Goal: Information Seeking & Learning: Find contact information

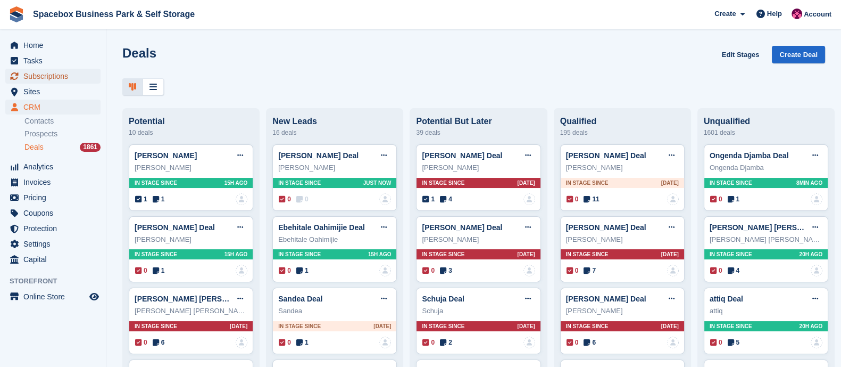
click at [55, 77] on span "Subscriptions" at bounding box center [55, 76] width 64 height 15
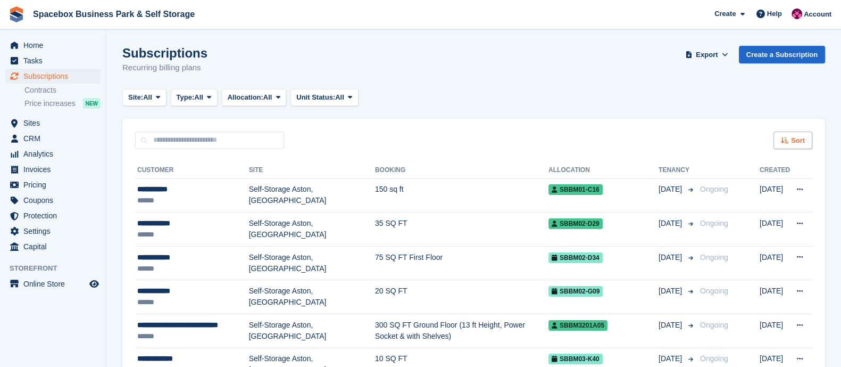
click at [798, 144] on span "Sort" at bounding box center [798, 140] width 14 height 11
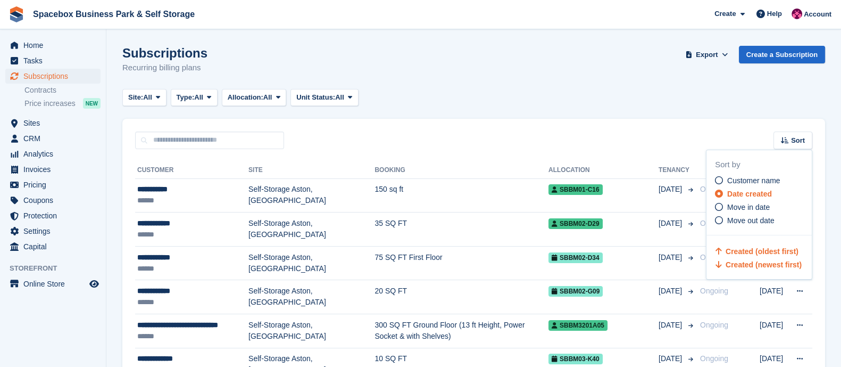
click at [739, 249] on span "Created (oldest first)" at bounding box center [762, 251] width 73 height 9
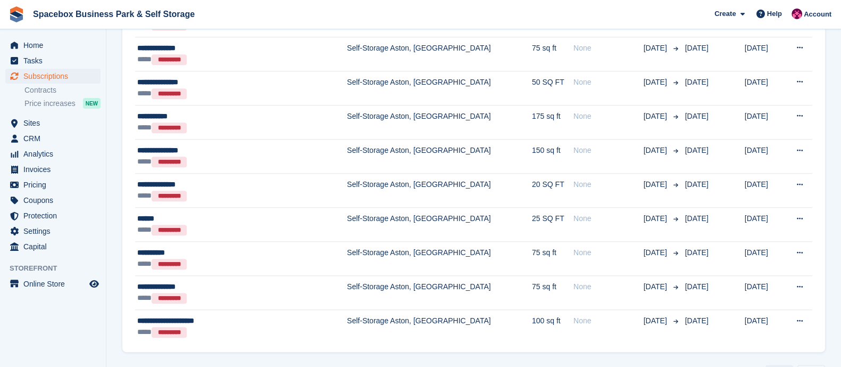
scroll to position [1564, 0]
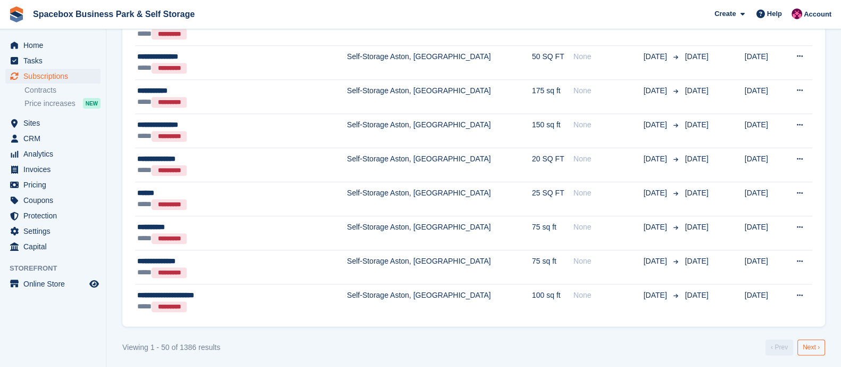
click at [814, 342] on link "Next ›" at bounding box center [812, 347] width 28 height 16
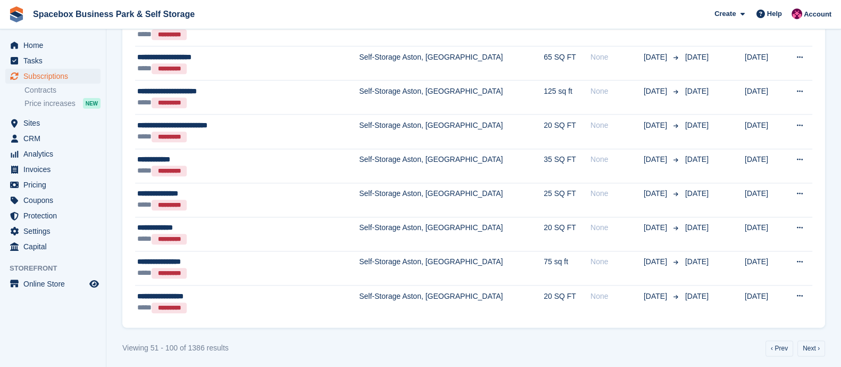
scroll to position [1565, 0]
click at [809, 340] on link "Next ›" at bounding box center [812, 348] width 28 height 16
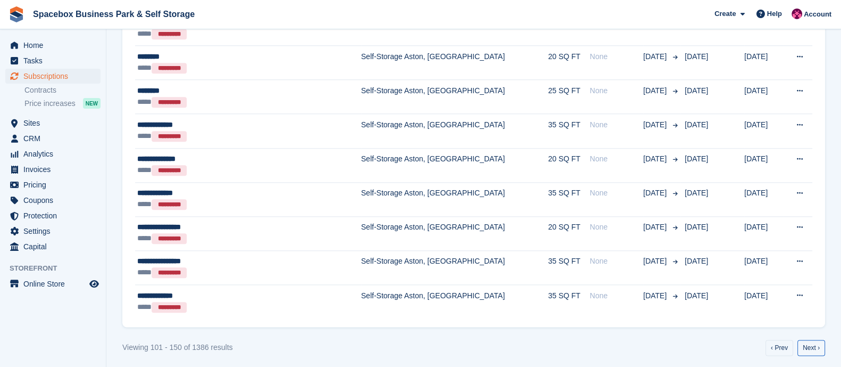
click at [809, 340] on link "Next ›" at bounding box center [812, 348] width 28 height 16
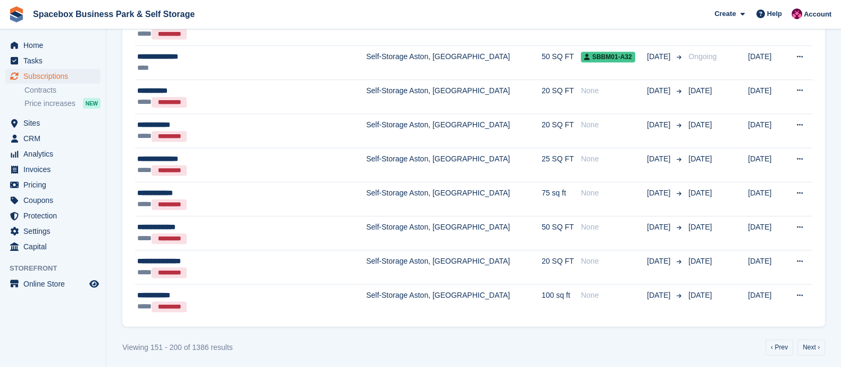
scroll to position [1565, 0]
click at [809, 339] on link "Next ›" at bounding box center [812, 347] width 28 height 16
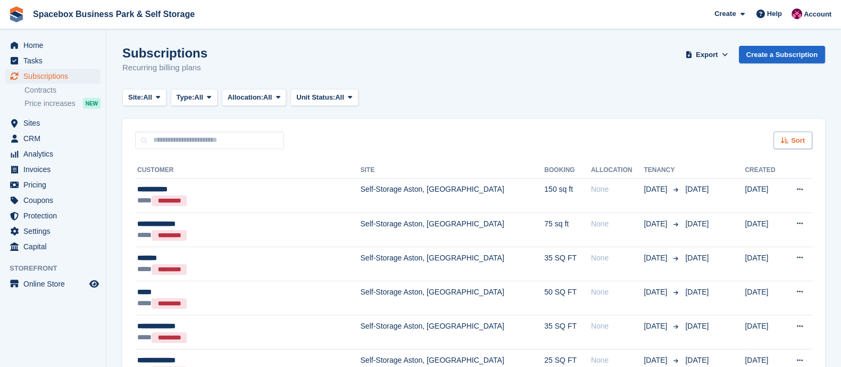
click at [796, 137] on span "Sort" at bounding box center [798, 140] width 14 height 11
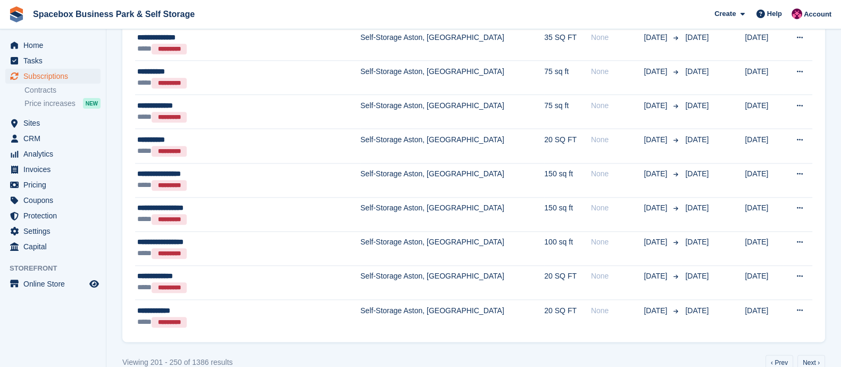
scroll to position [1565, 0]
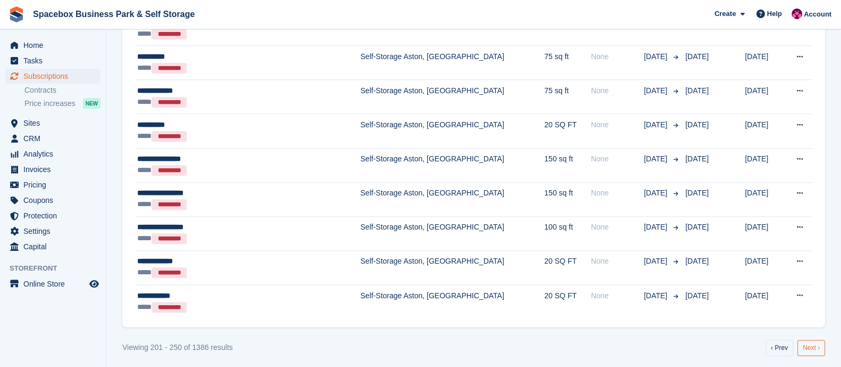
click at [813, 345] on link "Next ›" at bounding box center [812, 348] width 28 height 16
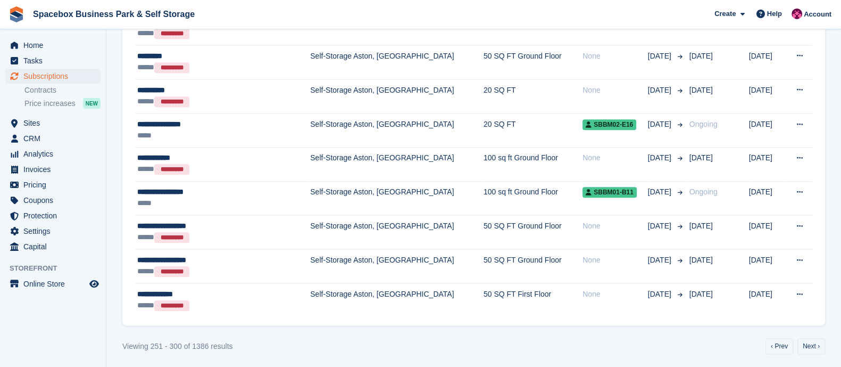
scroll to position [1564, 0]
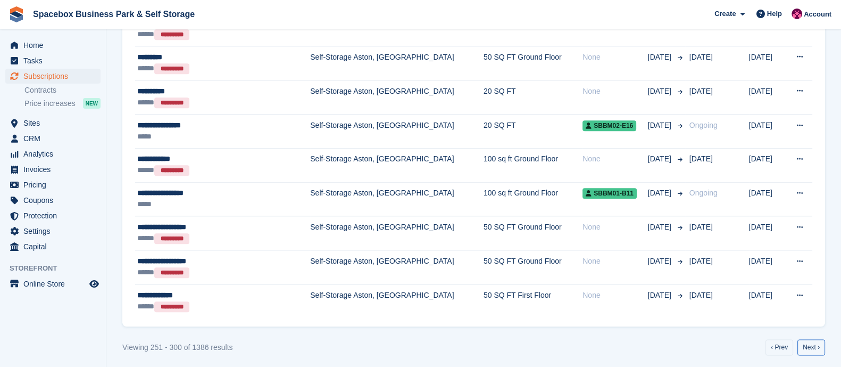
click at [813, 345] on link "Next ›" at bounding box center [812, 347] width 28 height 16
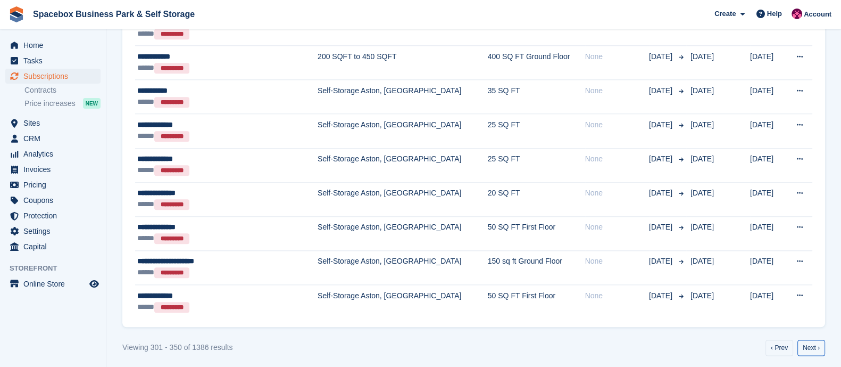
click at [813, 345] on link "Next ›" at bounding box center [812, 348] width 28 height 16
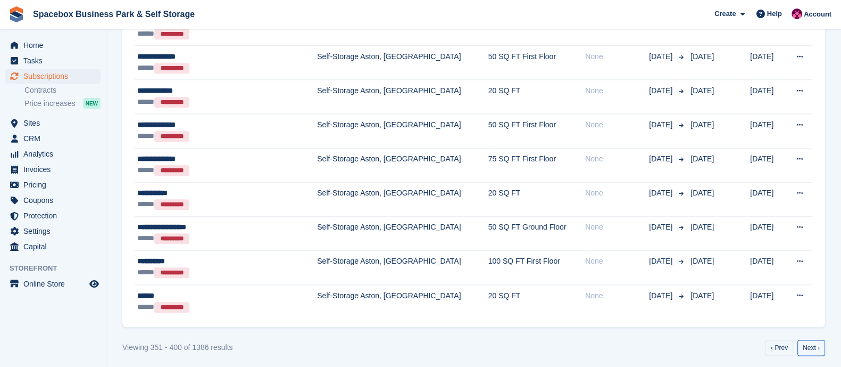
click at [813, 345] on link "Next ›" at bounding box center [812, 348] width 28 height 16
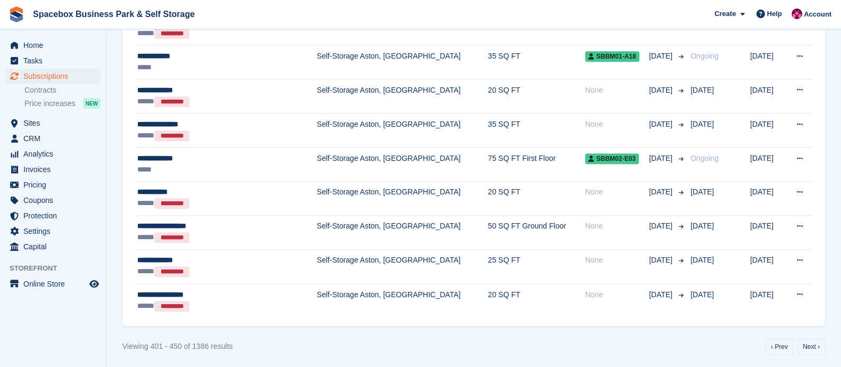
scroll to position [1563, 0]
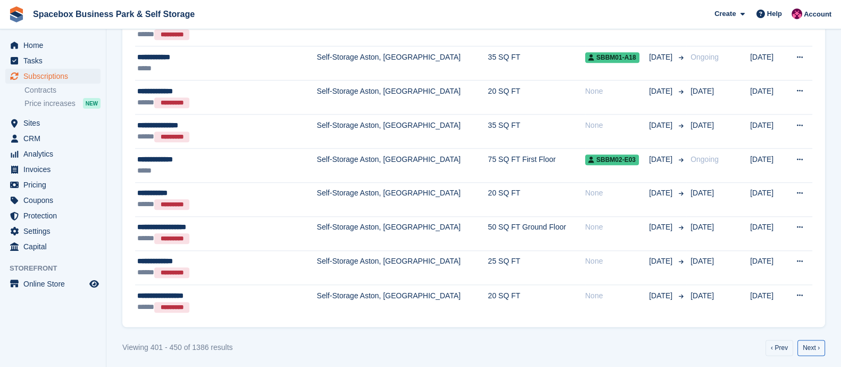
click at [813, 345] on link "Next ›" at bounding box center [812, 348] width 28 height 16
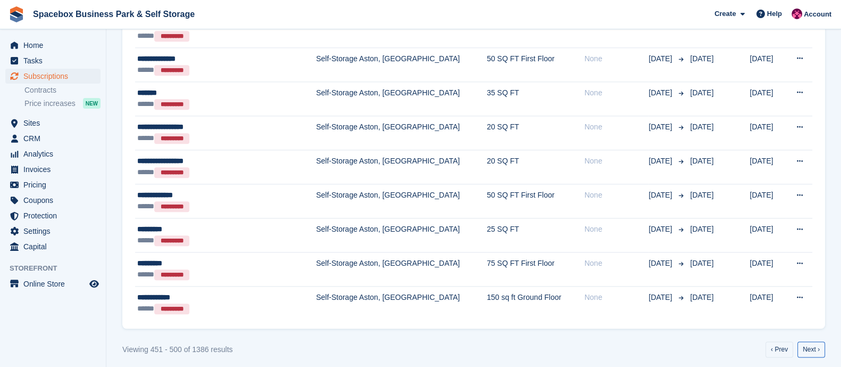
click at [813, 345] on link "Next ›" at bounding box center [812, 349] width 28 height 16
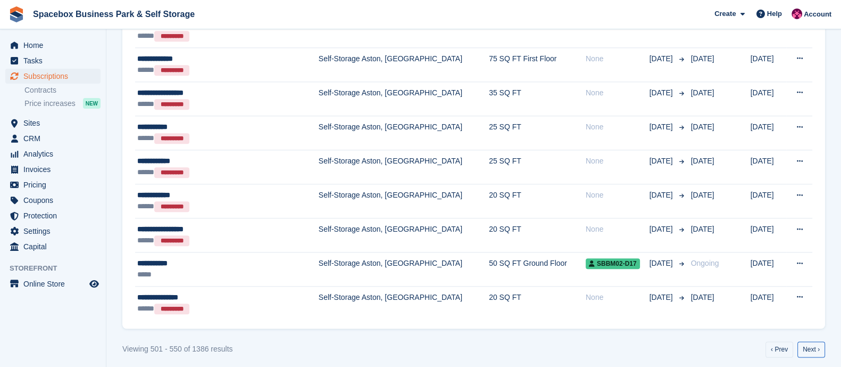
click at [813, 345] on link "Next ›" at bounding box center [812, 349] width 28 height 16
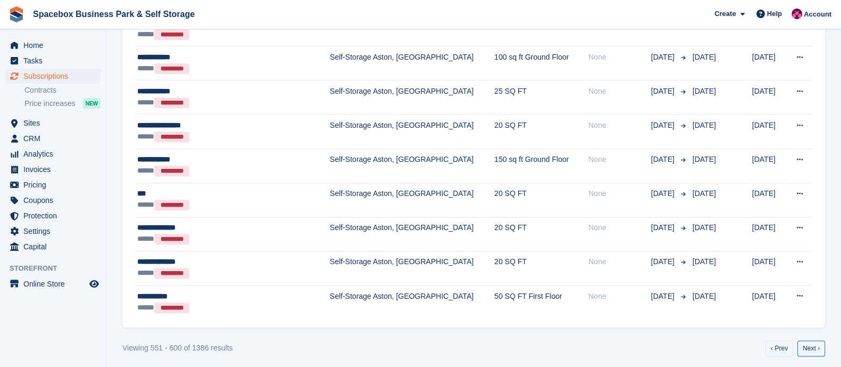
click at [813, 345] on link "Next ›" at bounding box center [812, 348] width 28 height 16
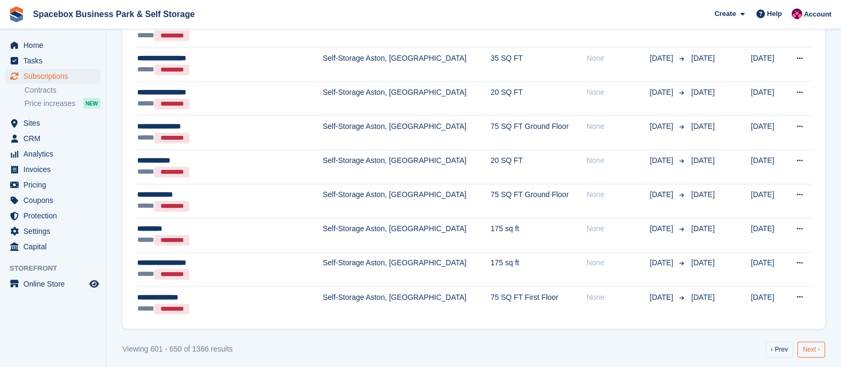
click at [806, 342] on link "Next ›" at bounding box center [812, 349] width 28 height 16
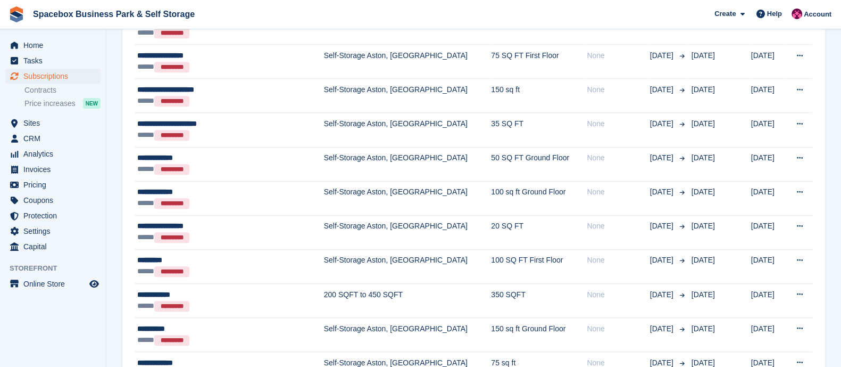
scroll to position [1564, 0]
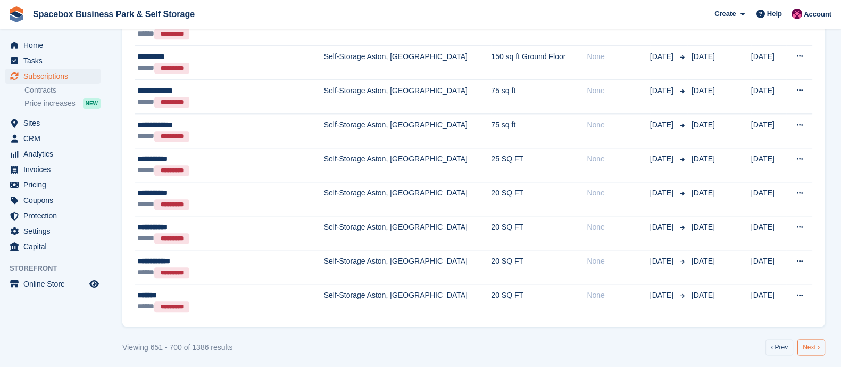
click at [809, 340] on link "Next ›" at bounding box center [812, 347] width 28 height 16
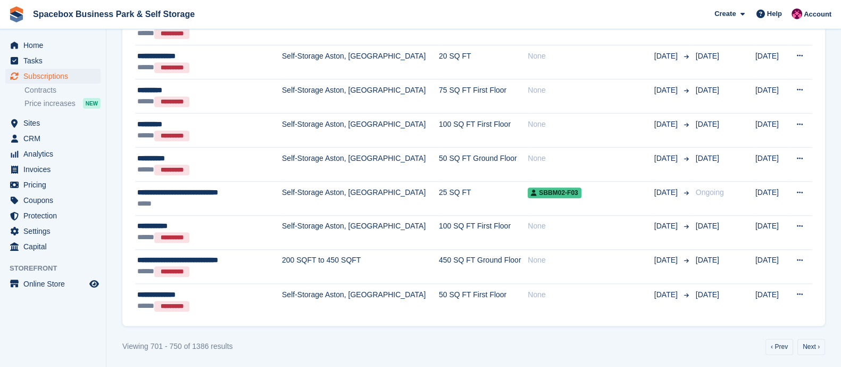
scroll to position [1563, 0]
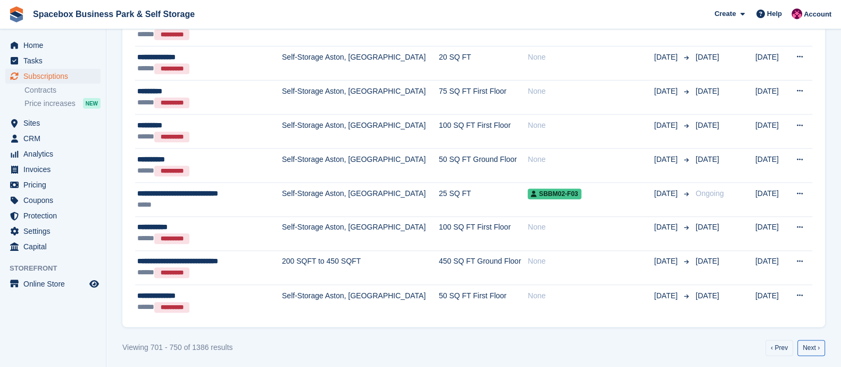
click at [809, 340] on link "Next ›" at bounding box center [812, 348] width 28 height 16
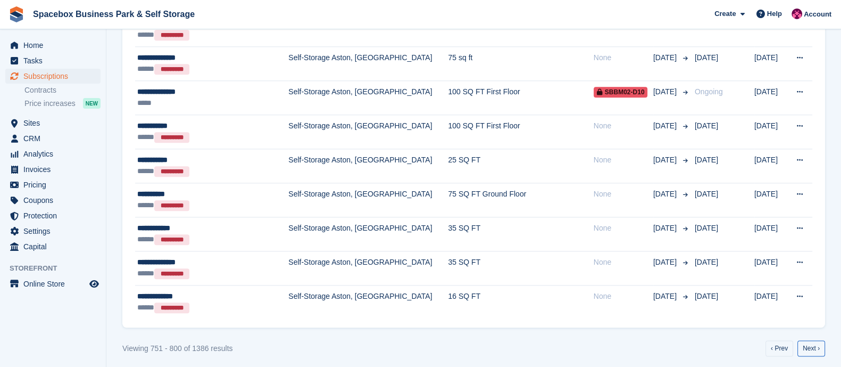
click at [809, 340] on link "Next ›" at bounding box center [812, 348] width 28 height 16
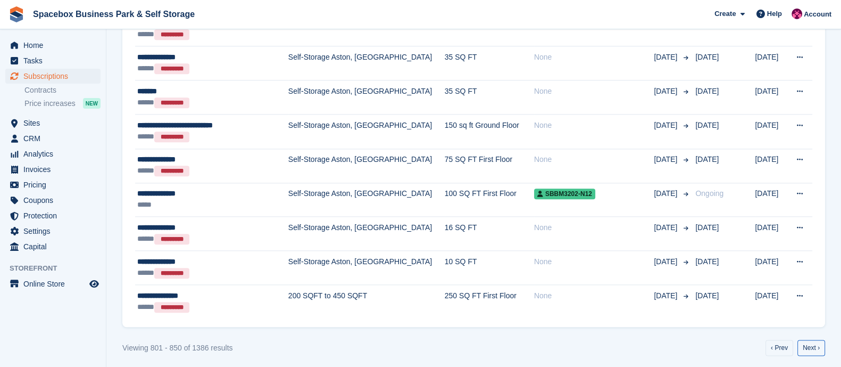
click at [809, 340] on link "Next ›" at bounding box center [812, 348] width 28 height 16
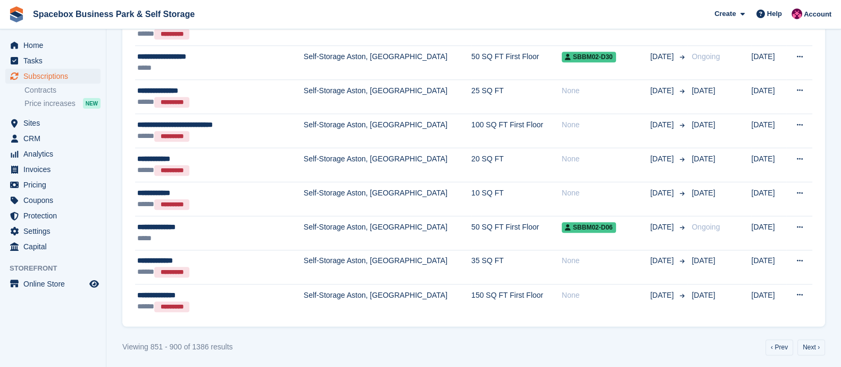
scroll to position [1563, 0]
click at [811, 340] on link "Next ›" at bounding box center [812, 348] width 28 height 16
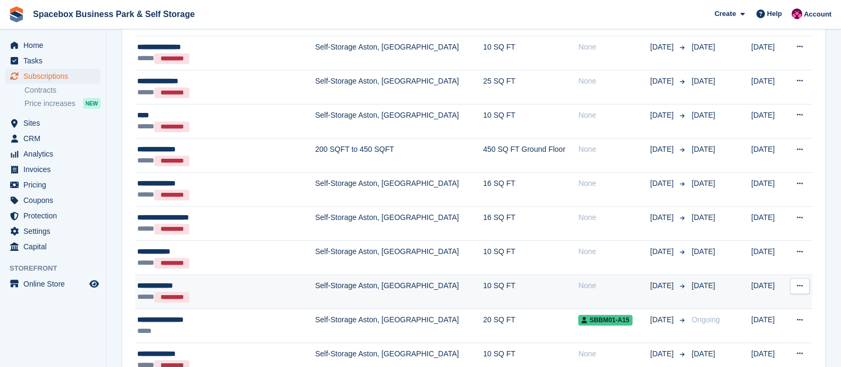
scroll to position [722, 0]
click at [277, 291] on div "***** *********" at bounding box center [213, 296] width 153 height 11
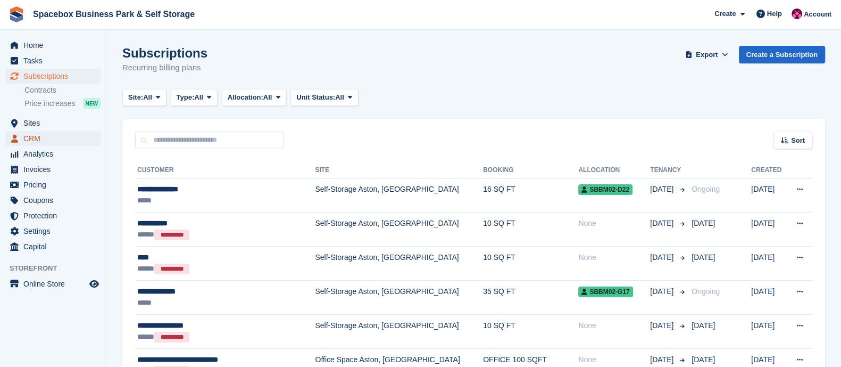
click at [43, 138] on span "CRM" at bounding box center [55, 138] width 64 height 15
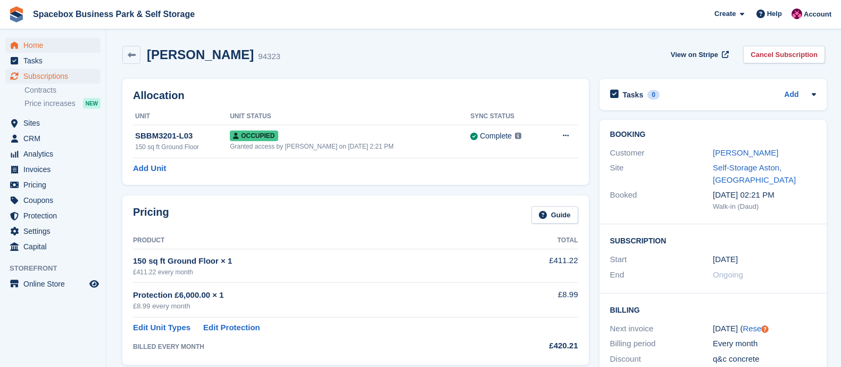
scroll to position [475, 0]
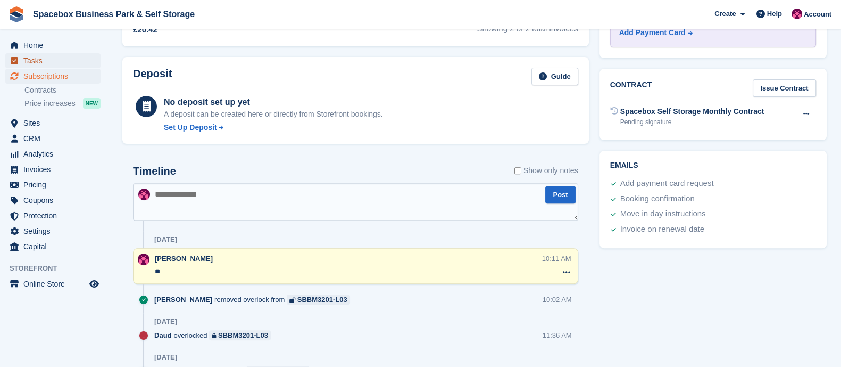
click at [39, 62] on span "Tasks" at bounding box center [55, 60] width 64 height 15
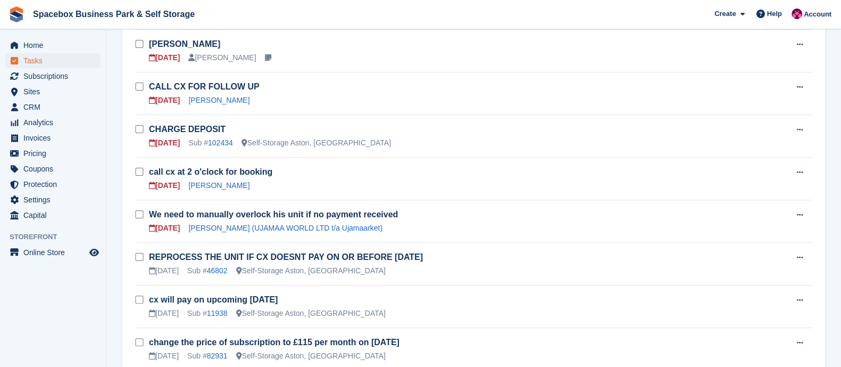
scroll to position [346, 0]
click at [213, 143] on link "102434" at bounding box center [220, 142] width 25 height 9
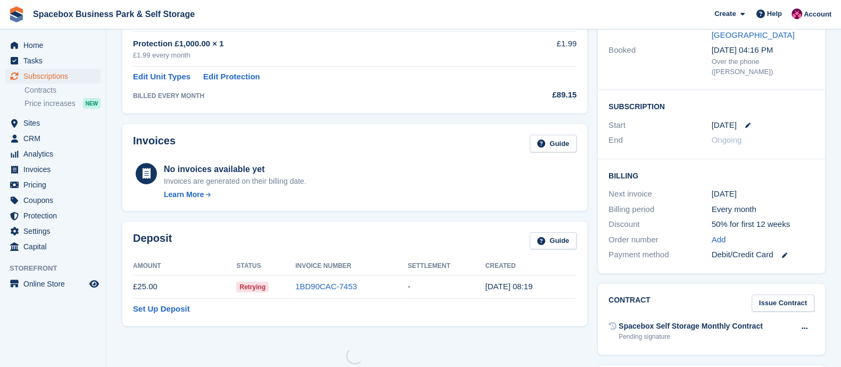
scroll to position [146, 0]
click at [309, 282] on link "1BD90CAC-7453" at bounding box center [326, 284] width 62 height 9
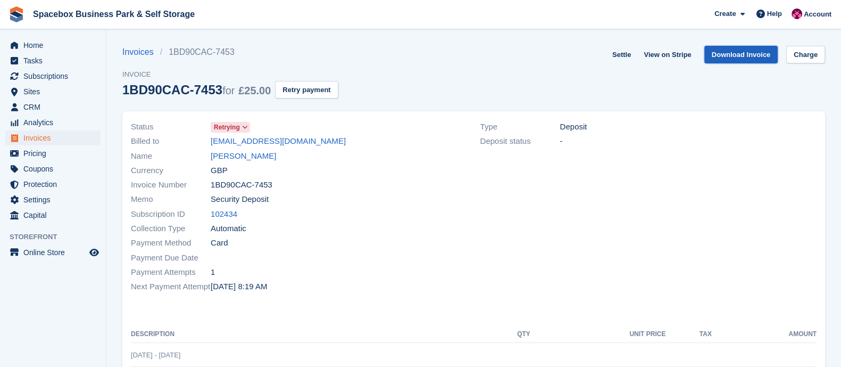
click at [767, 57] on link "Download Invoice" at bounding box center [742, 55] width 74 height 18
click at [218, 153] on link "[PERSON_NAME]" at bounding box center [243, 156] width 65 height 12
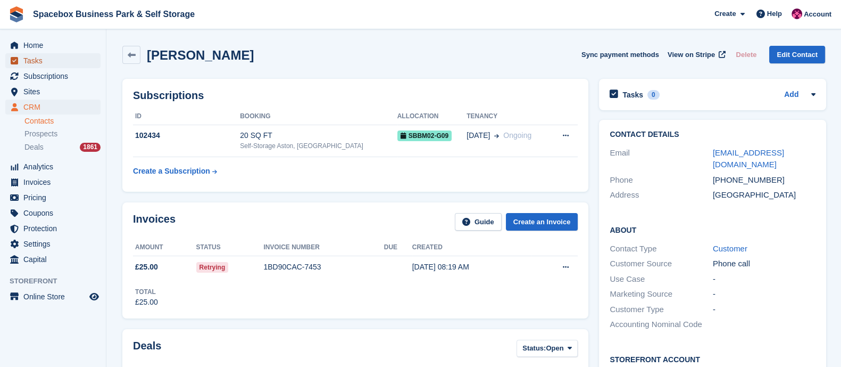
click at [49, 62] on span "Tasks" at bounding box center [55, 60] width 64 height 15
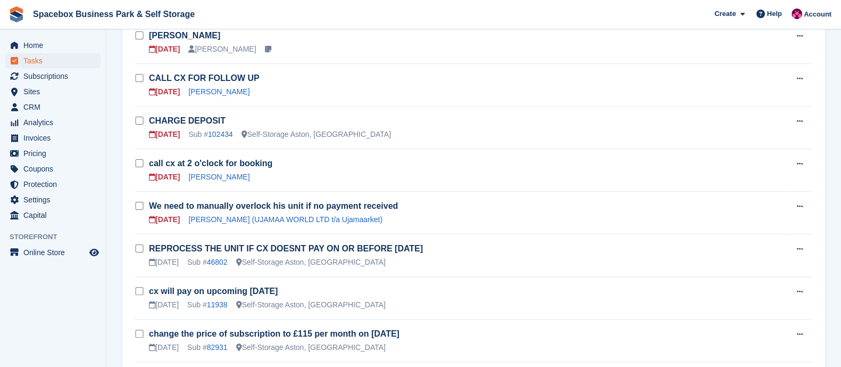
scroll to position [355, 0]
click at [211, 130] on link "102434" at bounding box center [220, 133] width 25 height 9
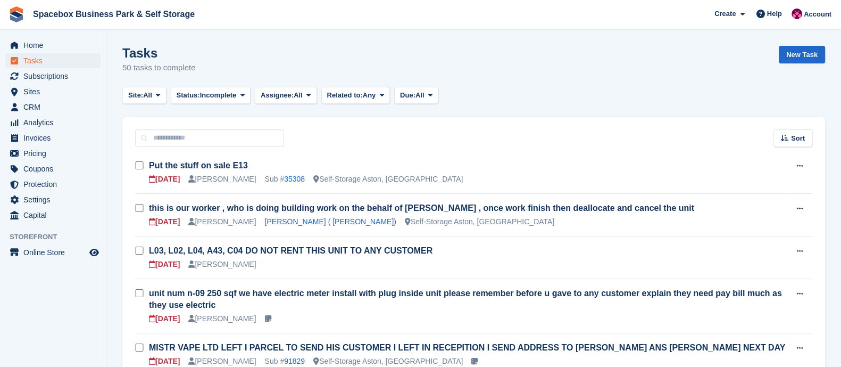
scroll to position [355, 0]
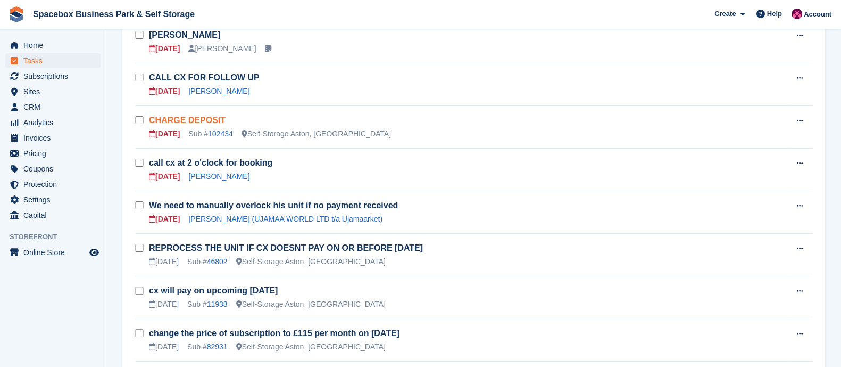
click at [200, 115] on link "CHARGE DEPOSIT" at bounding box center [187, 119] width 77 height 9
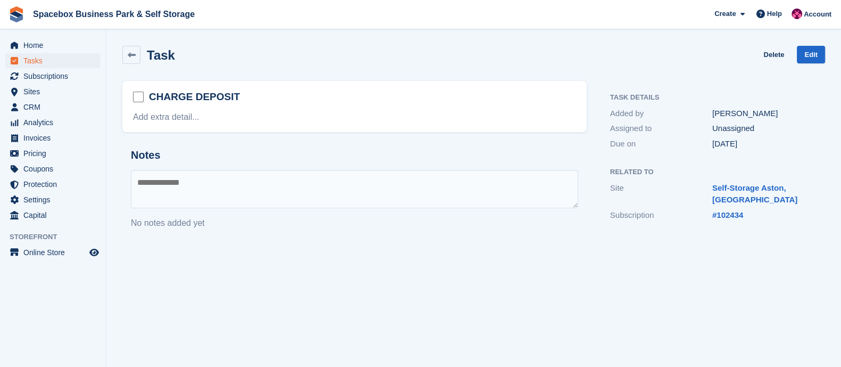
click at [192, 185] on textarea at bounding box center [355, 189] width 448 height 38
type textarea "**********"
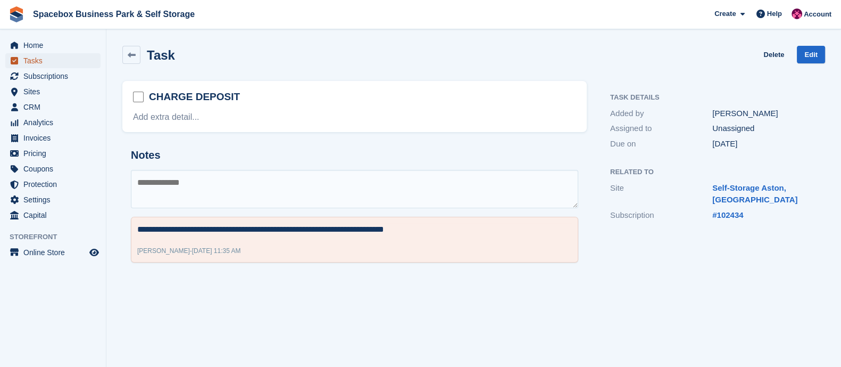
click at [53, 63] on span "Tasks" at bounding box center [55, 60] width 64 height 15
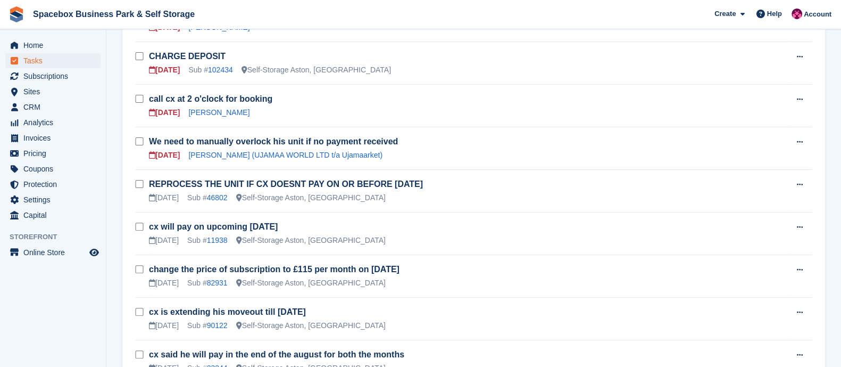
scroll to position [407, 0]
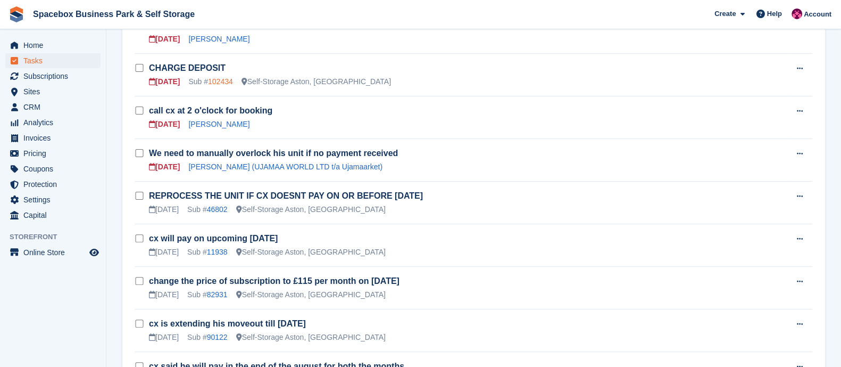
click at [222, 82] on link "102434" at bounding box center [220, 81] width 25 height 9
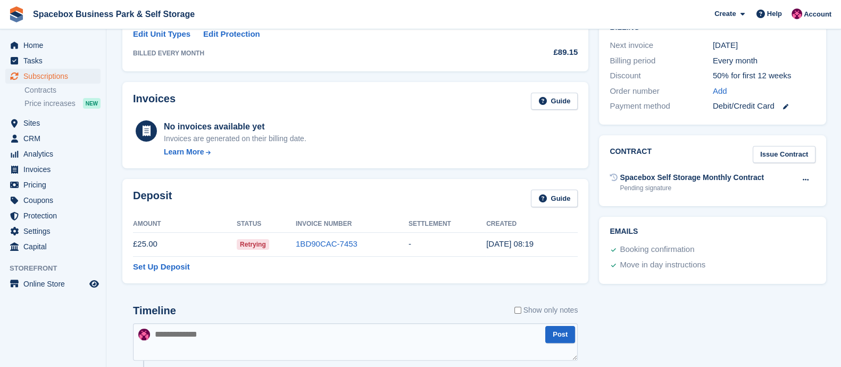
scroll to position [346, 0]
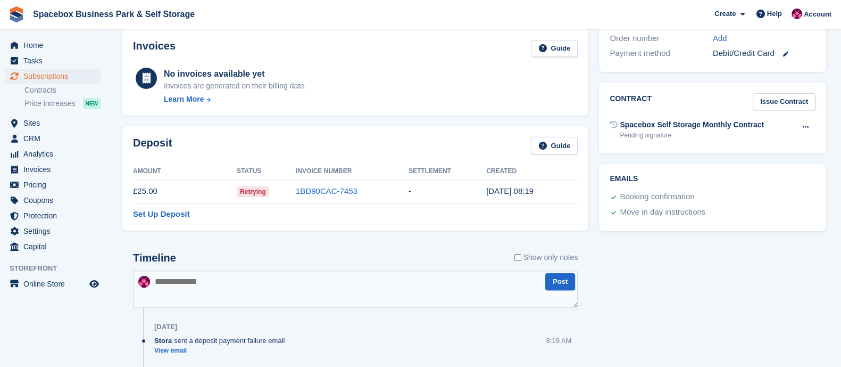
click at [233, 300] on textarea at bounding box center [355, 288] width 445 height 37
type textarea "*"
type textarea "**********"
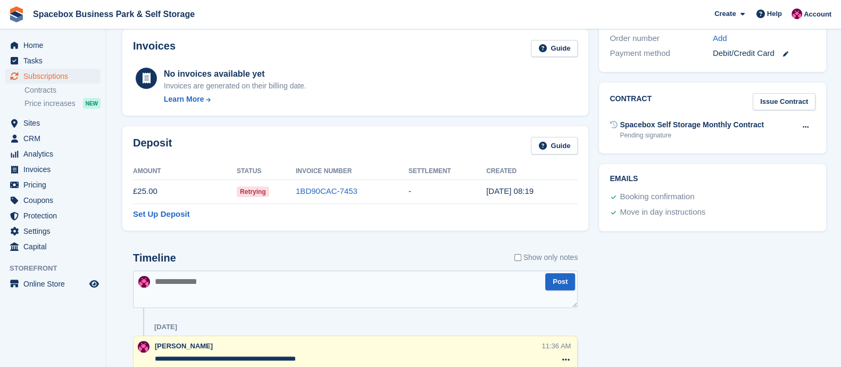
click at [315, 358] on textarea "**********" at bounding box center [348, 358] width 386 height 11
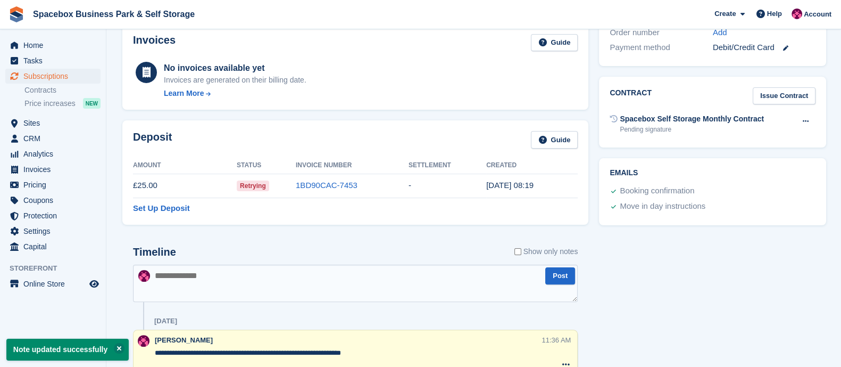
type textarea "**********"
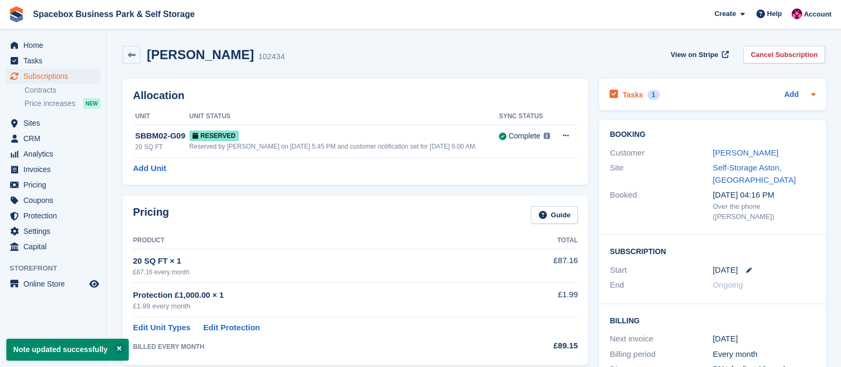
click at [638, 92] on h2 "Tasks" at bounding box center [633, 95] width 21 height 10
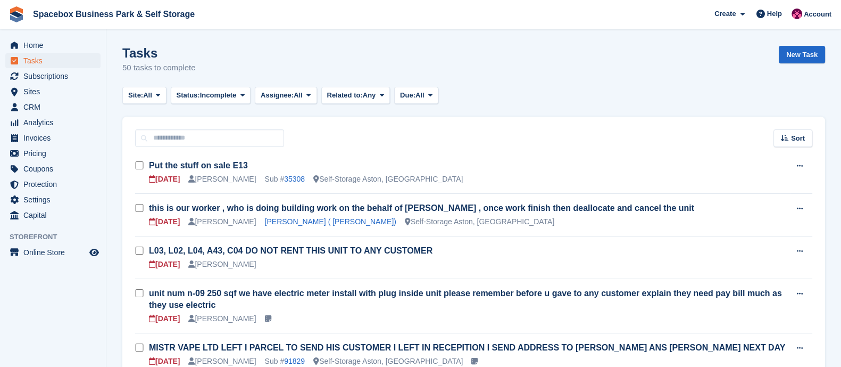
scroll to position [407, 0]
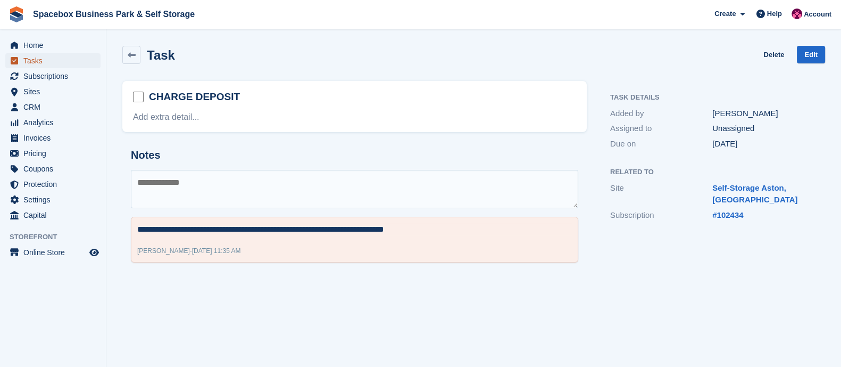
click at [46, 59] on span "Tasks" at bounding box center [55, 60] width 64 height 15
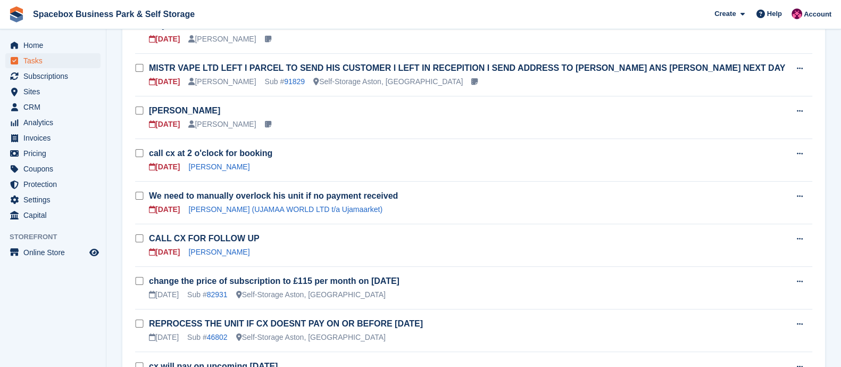
scroll to position [278, 0]
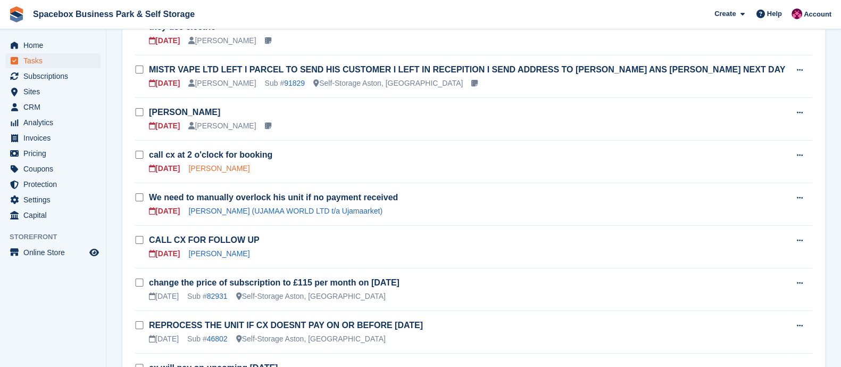
click at [204, 169] on link "Sam M" at bounding box center [218, 168] width 61 height 9
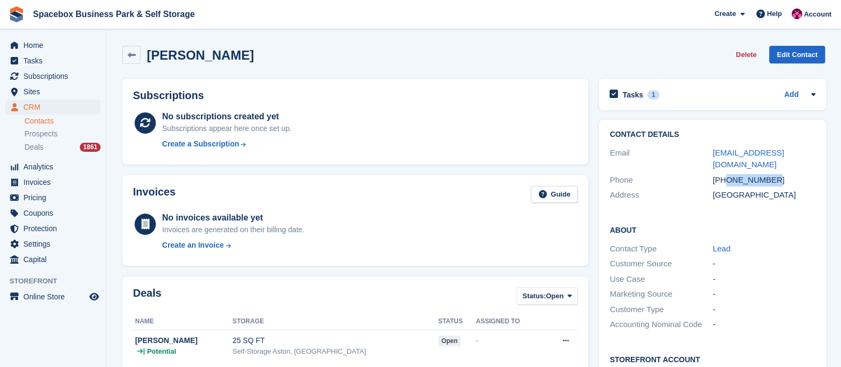
drag, startPoint x: 725, startPoint y: 165, endPoint x: 783, endPoint y: 166, distance: 57.5
click at [783, 174] on div "+447866995758" at bounding box center [764, 180] width 103 height 12
copy div "7866995758"
click at [631, 97] on h2 "Tasks" at bounding box center [633, 95] width 21 height 10
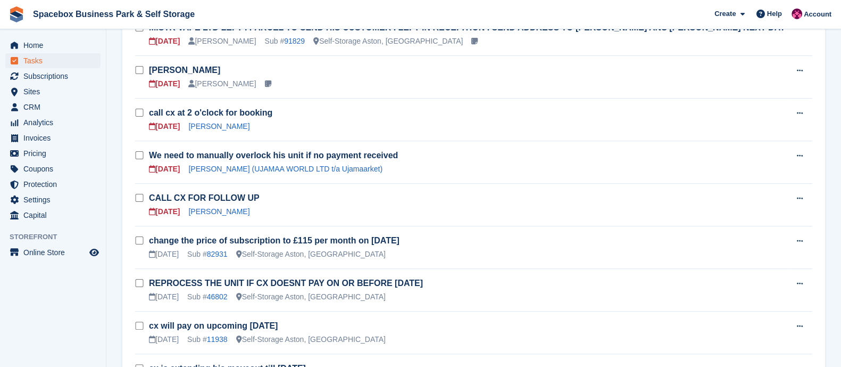
scroll to position [322, 0]
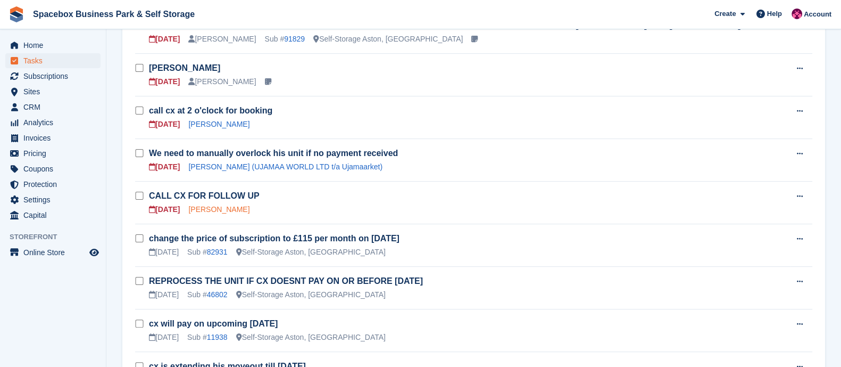
click at [221, 209] on link "raghuram balaga" at bounding box center [218, 209] width 61 height 9
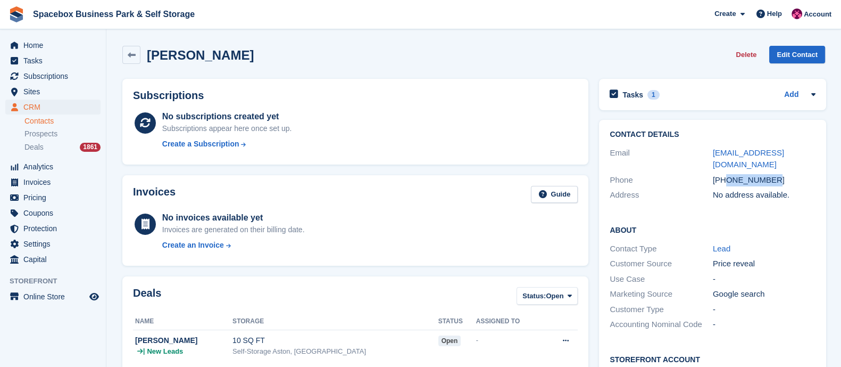
drag, startPoint x: 725, startPoint y: 178, endPoint x: 783, endPoint y: 178, distance: 58.0
click at [783, 178] on div "+447721170855" at bounding box center [764, 180] width 103 height 12
copy div "7721170855"
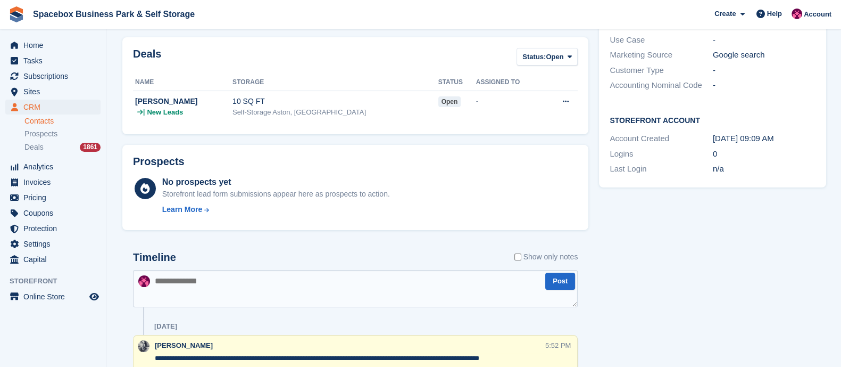
scroll to position [240, 0]
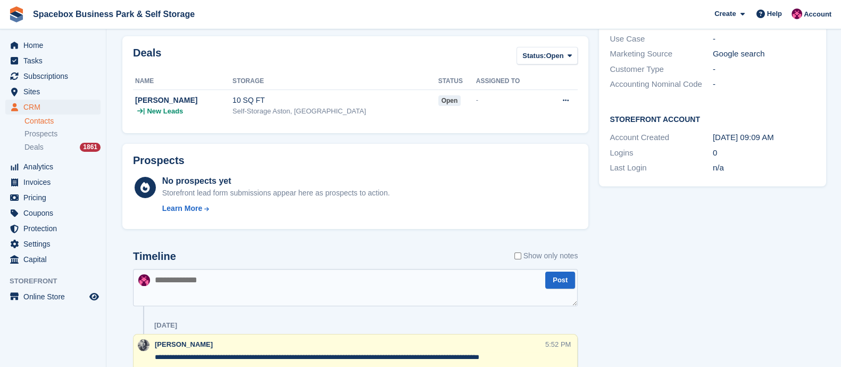
click at [292, 275] on textarea at bounding box center [355, 287] width 445 height 37
type textarea "**********"
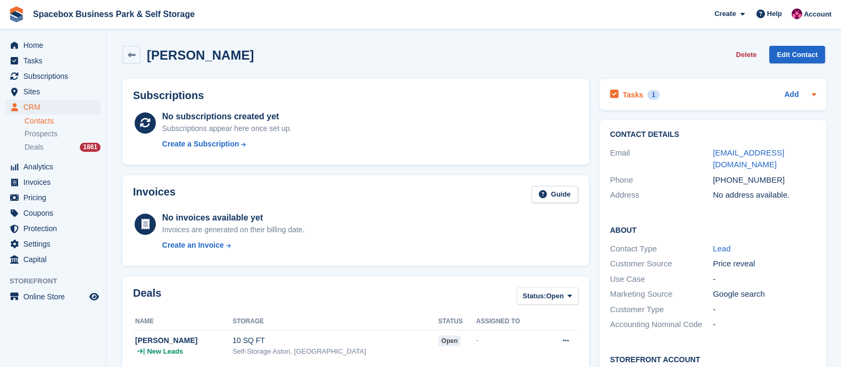
click at [632, 94] on h2 "Tasks" at bounding box center [633, 95] width 21 height 10
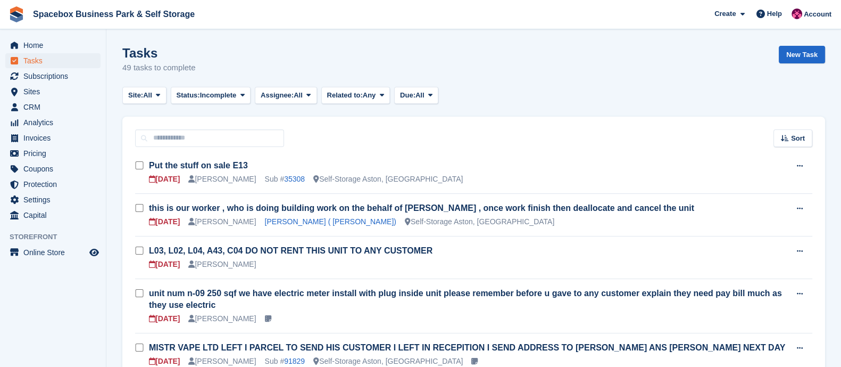
scroll to position [322, 0]
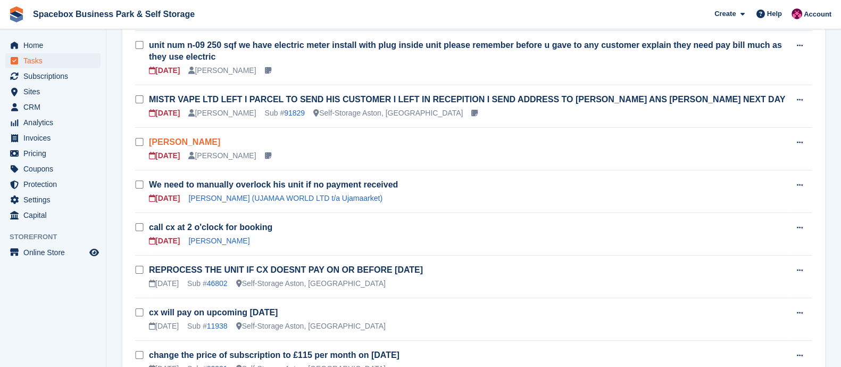
scroll to position [276, 0]
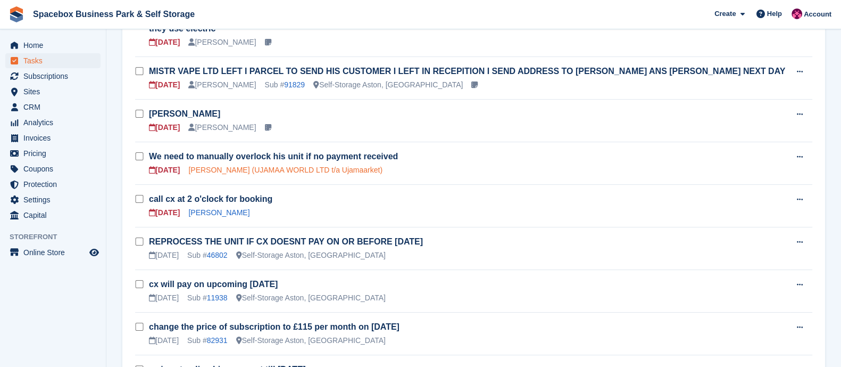
click at [224, 168] on link "[PERSON_NAME] (UJAMAA WORLD LTD t/a Ujamaarket)" at bounding box center [285, 170] width 194 height 9
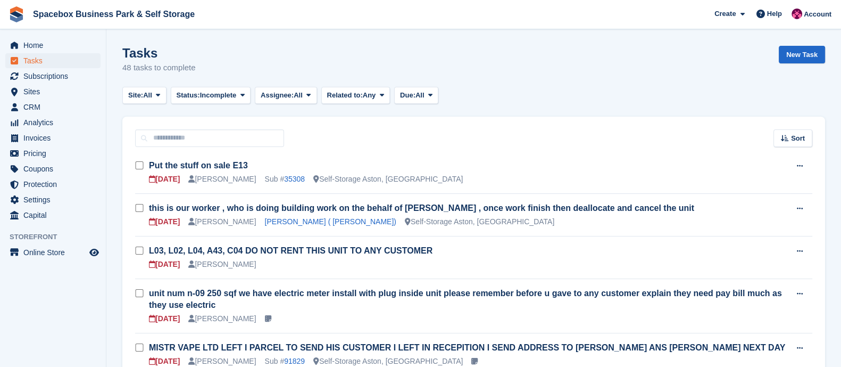
scroll to position [276, 0]
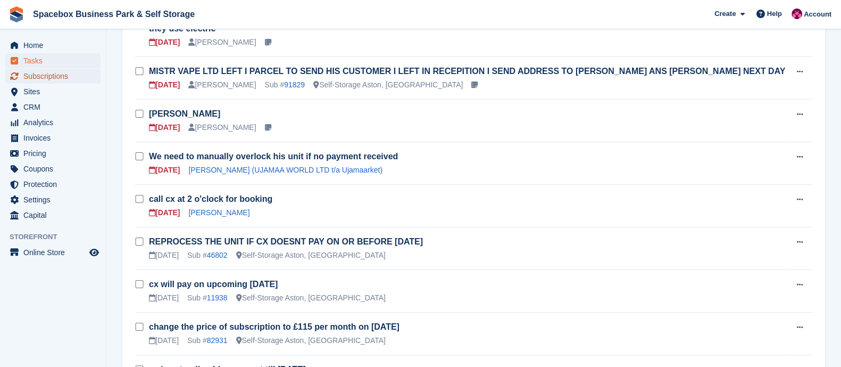
click at [65, 80] on span "Subscriptions" at bounding box center [55, 76] width 64 height 15
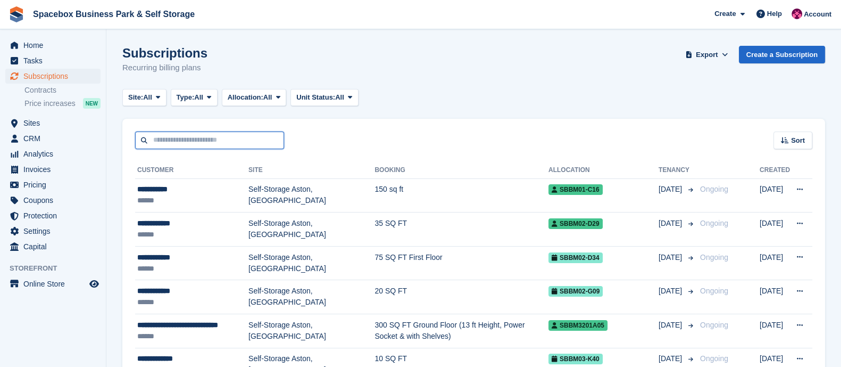
click at [217, 137] on input "text" at bounding box center [209, 140] width 149 height 18
type input "**********"
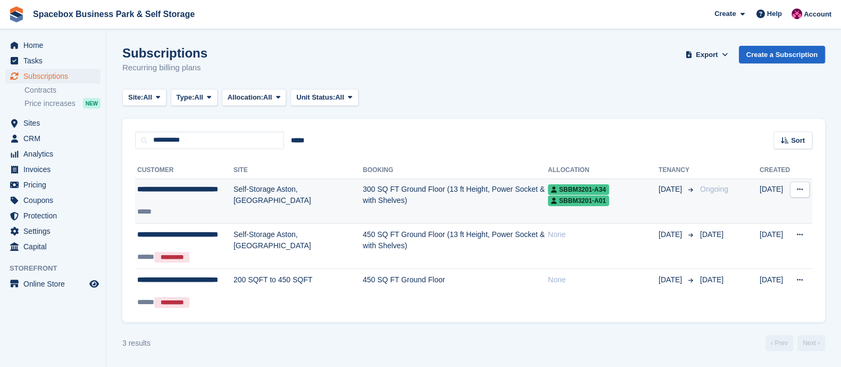
click at [548, 184] on div "SBBM3201-A34 SBBM3201-A01" at bounding box center [603, 195] width 111 height 22
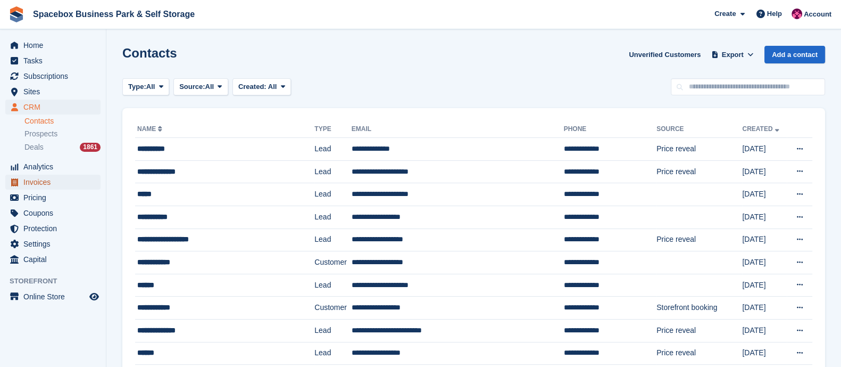
click at [41, 181] on span "Invoices" at bounding box center [55, 182] width 64 height 15
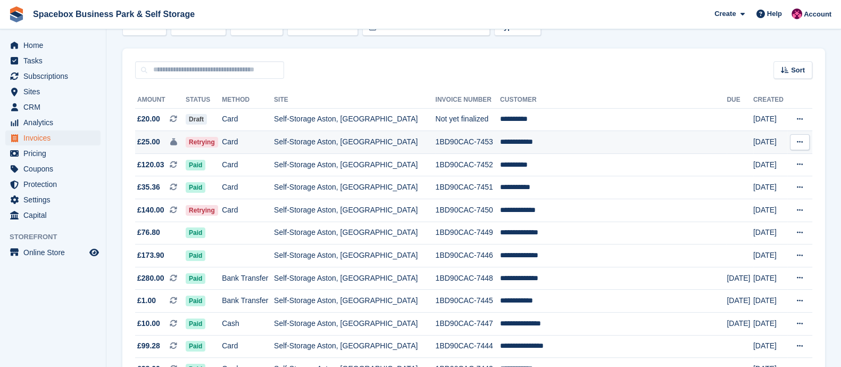
scroll to position [94, 0]
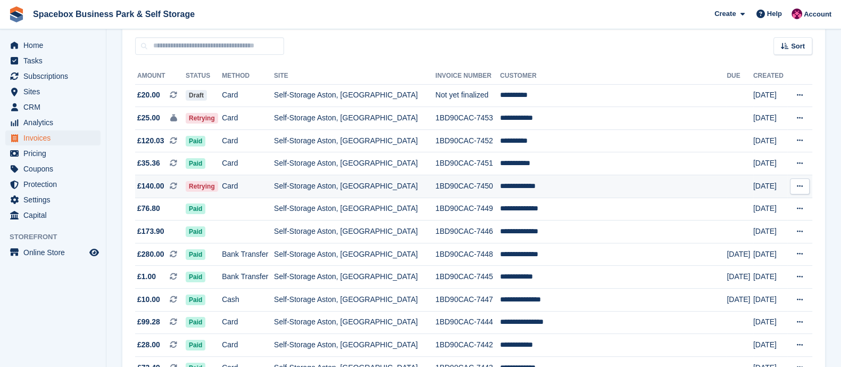
click at [258, 192] on td "Card" at bounding box center [248, 186] width 52 height 23
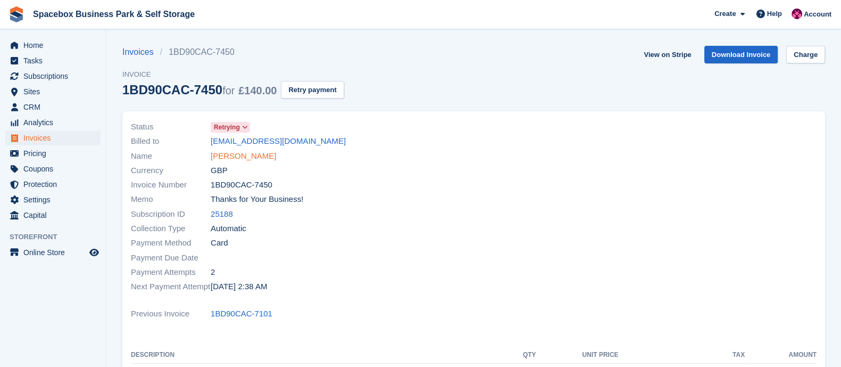
click at [249, 159] on link "[PERSON_NAME]" at bounding box center [243, 156] width 65 height 12
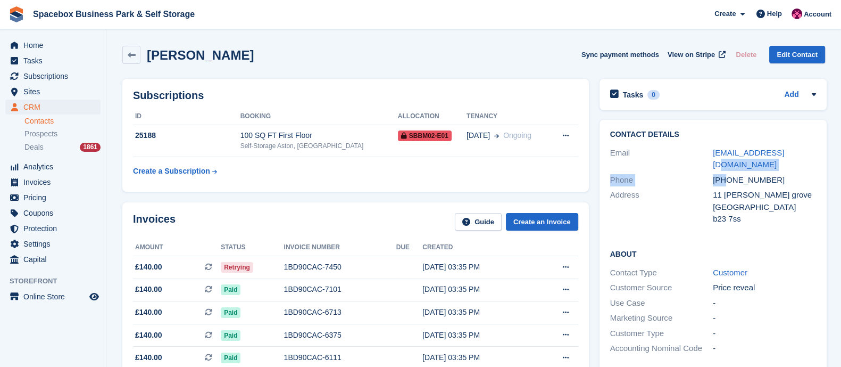
drag, startPoint x: 725, startPoint y: 164, endPoint x: 838, endPoint y: 160, distance: 112.9
click at [777, 174] on div "[PHONE_NUMBER]" at bounding box center [764, 180] width 103 height 12
drag, startPoint x: 777, startPoint y: 166, endPoint x: 725, endPoint y: 166, distance: 51.1
click at [725, 174] on div "[PHONE_NUMBER]" at bounding box center [764, 180] width 103 height 12
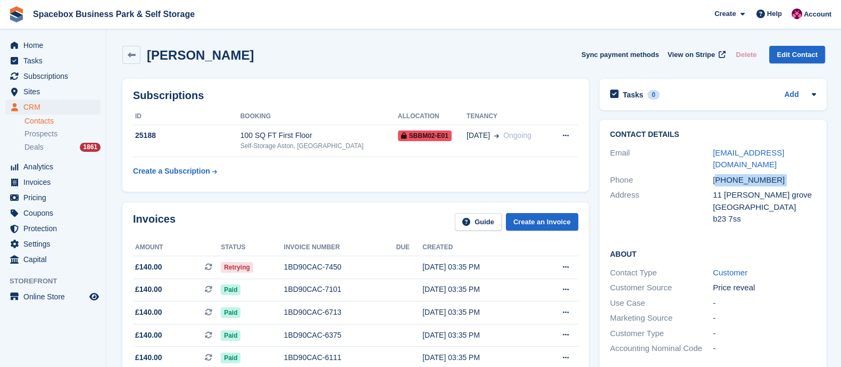
click at [725, 174] on div "[PHONE_NUMBER]" at bounding box center [764, 180] width 103 height 12
drag, startPoint x: 725, startPoint y: 166, endPoint x: 779, endPoint y: 166, distance: 53.2
click at [779, 174] on div "[PHONE_NUMBER]" at bounding box center [764, 180] width 103 height 12
copy div "7453325065"
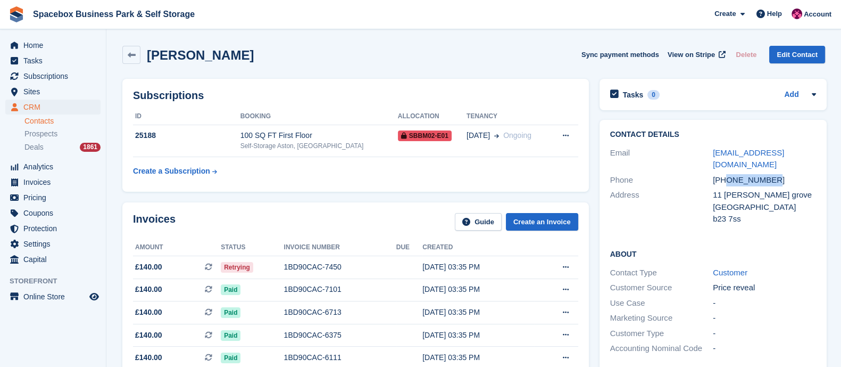
copy div "7453325065"
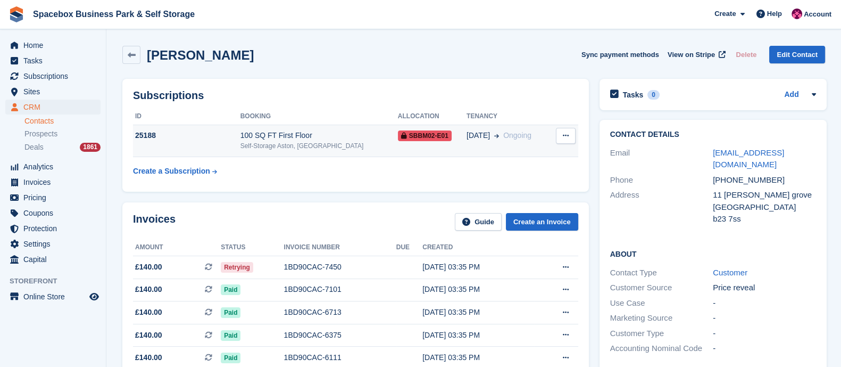
click at [261, 149] on div "Self-Storage Aston, [GEOGRAPHIC_DATA]" at bounding box center [320, 146] width 158 height 10
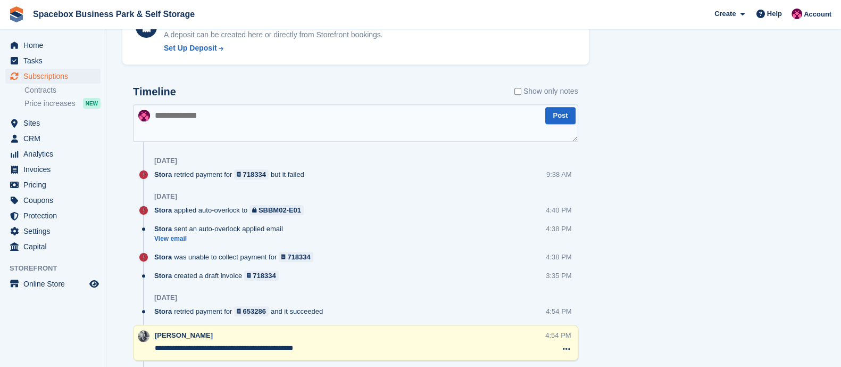
scroll to position [625, 0]
click at [196, 136] on textarea at bounding box center [355, 123] width 445 height 37
type textarea "**********"
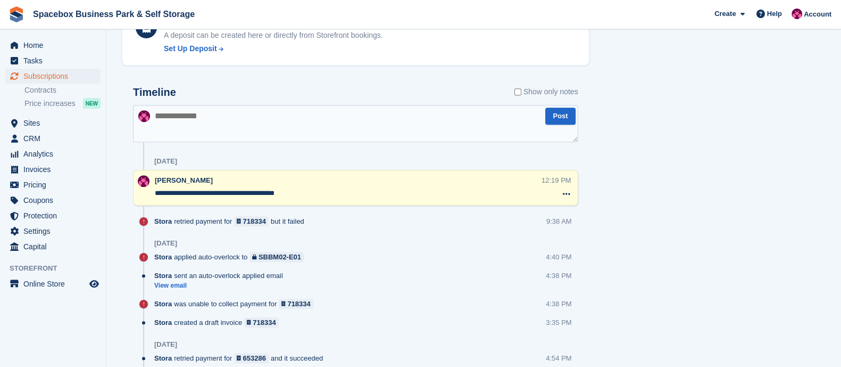
scroll to position [0, 0]
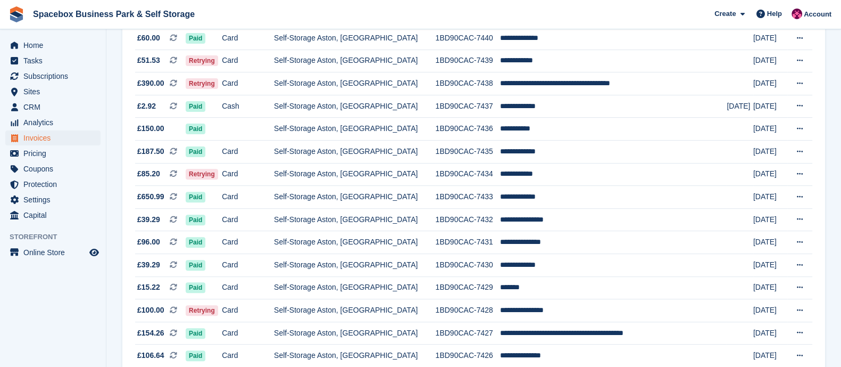
scroll to position [469, 0]
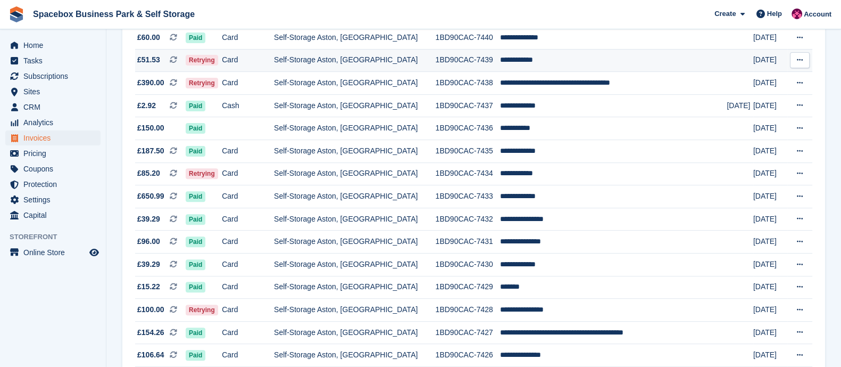
click at [265, 60] on td "Card" at bounding box center [248, 60] width 52 height 23
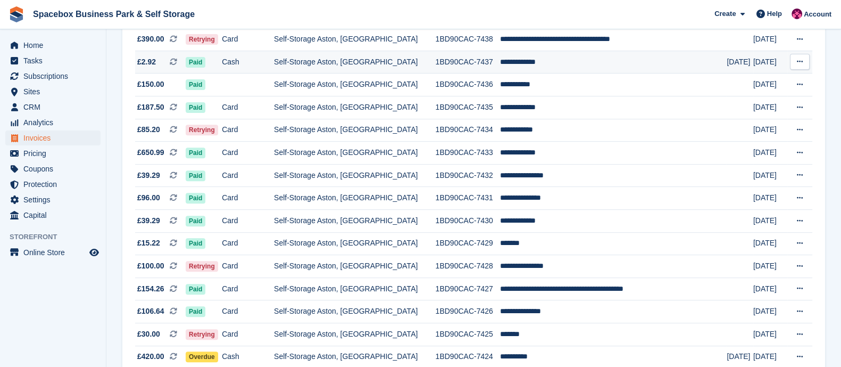
scroll to position [514, 0]
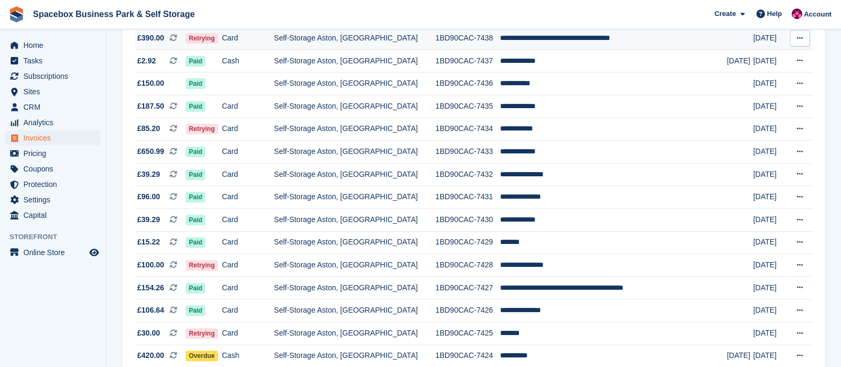
click at [274, 41] on td "Card" at bounding box center [248, 38] width 52 height 23
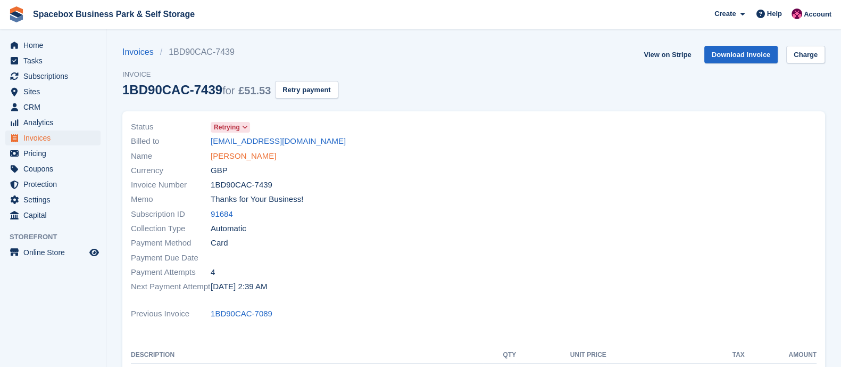
click at [218, 150] on link "[PERSON_NAME]" at bounding box center [243, 156] width 65 height 12
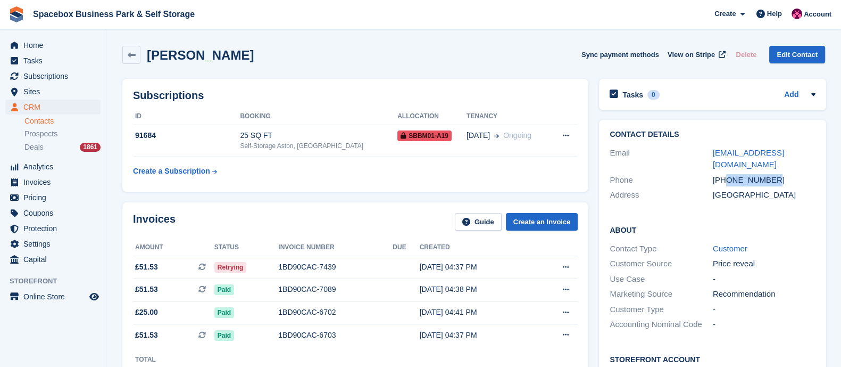
drag, startPoint x: 726, startPoint y: 166, endPoint x: 774, endPoint y: 166, distance: 47.4
click at [774, 174] on div "+447400228720" at bounding box center [764, 180] width 103 height 12
copy div "7400228720"
drag, startPoint x: 804, startPoint y: 150, endPoint x: 711, endPoint y: 156, distance: 92.9
click at [713, 156] on div "wuabha27@gmail.com" at bounding box center [764, 159] width 103 height 24
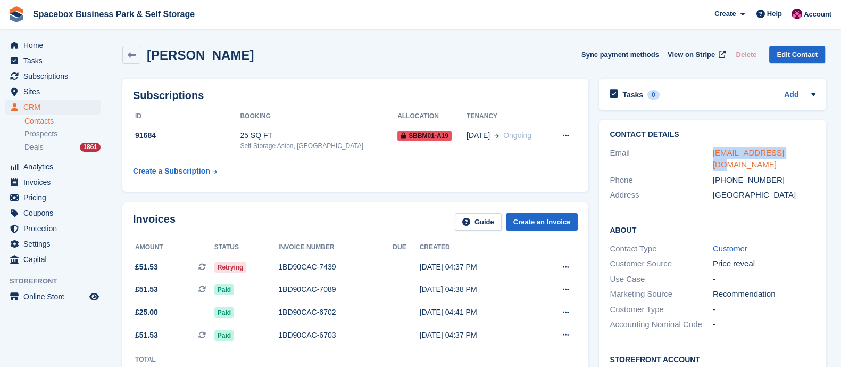
copy link "wuabha27@gmail.com"
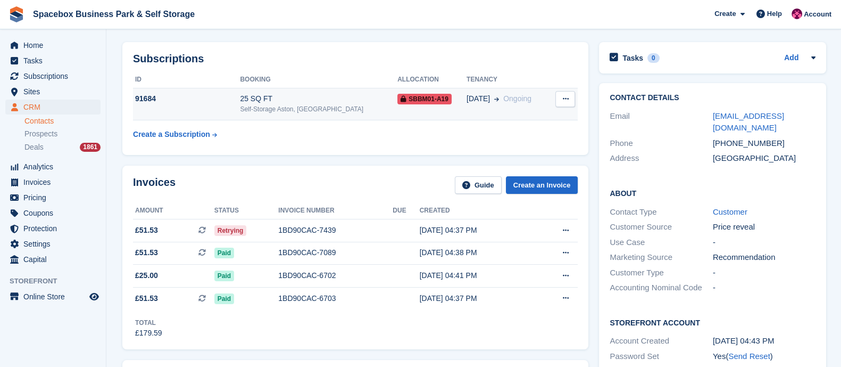
click at [312, 113] on div "Self-Storage Aston, [GEOGRAPHIC_DATA]" at bounding box center [319, 109] width 158 height 10
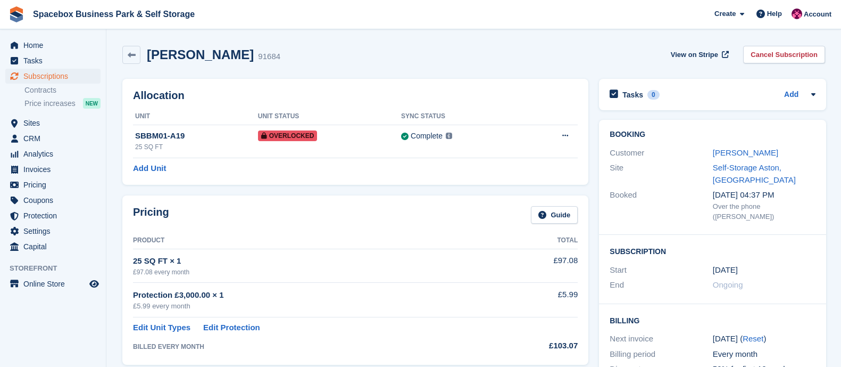
scroll to position [632, 0]
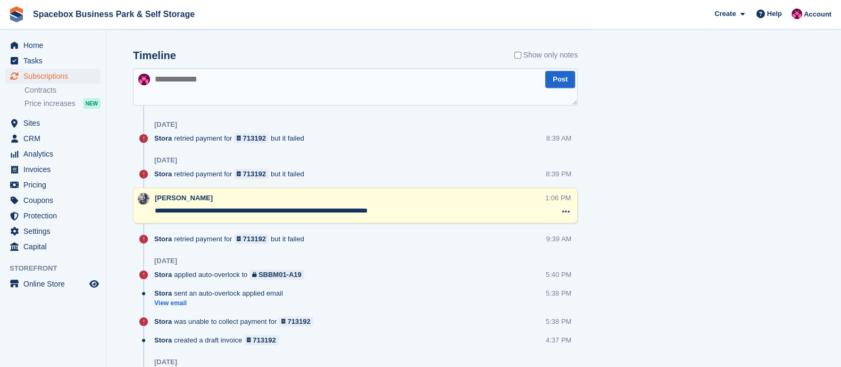
click at [221, 76] on textarea at bounding box center [355, 86] width 445 height 37
type textarea "**********"
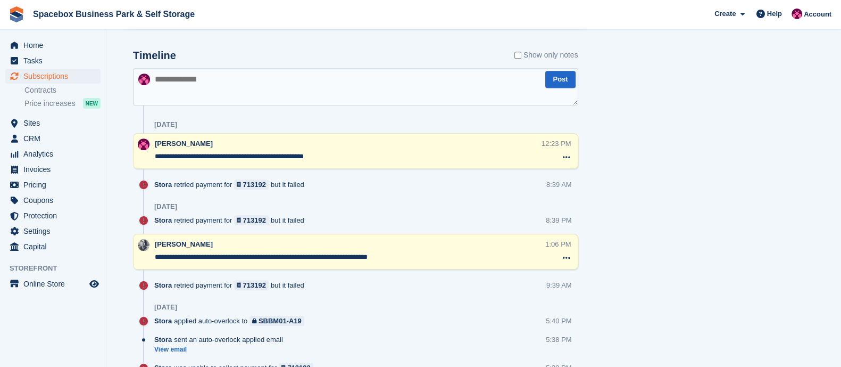
click at [221, 76] on textarea at bounding box center [355, 86] width 445 height 37
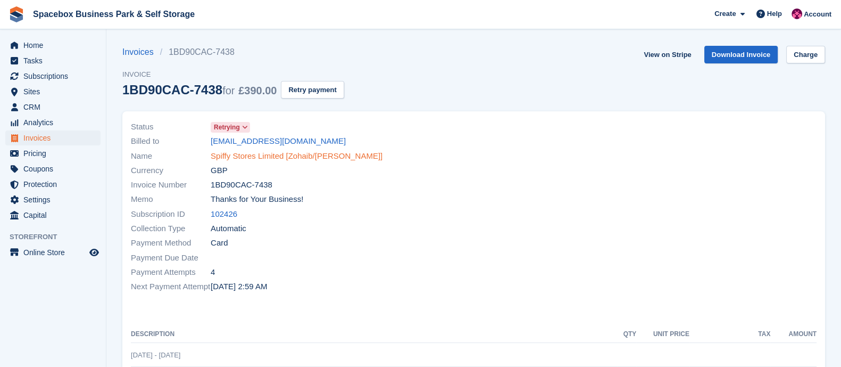
click at [272, 158] on link "Spiffy Stores Limited [Zohaib/[PERSON_NAME]]" at bounding box center [297, 156] width 172 height 12
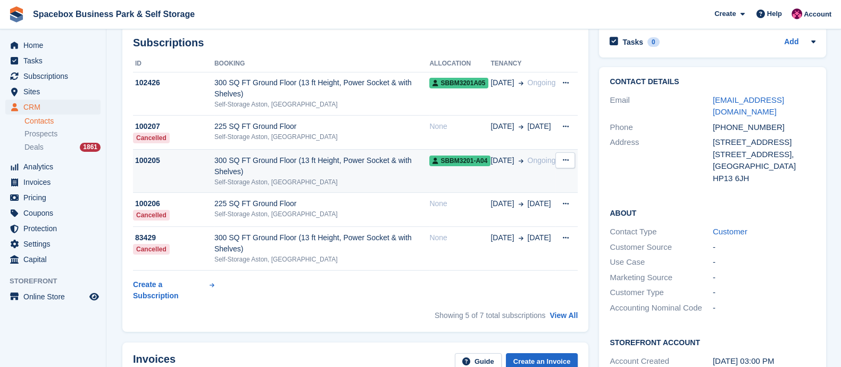
scroll to position [51, 0]
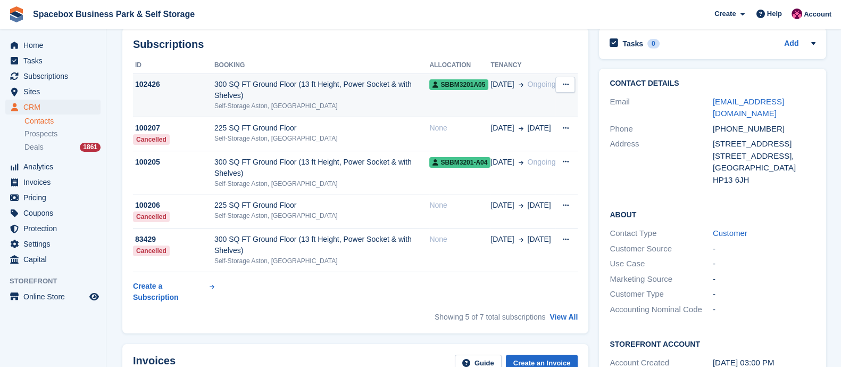
click at [321, 106] on div "Self-Storage Aston, [GEOGRAPHIC_DATA]" at bounding box center [321, 106] width 215 height 10
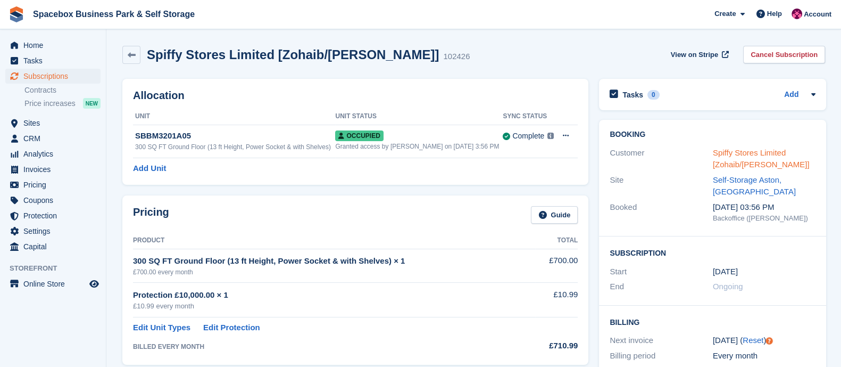
click at [716, 148] on link "Spiffy Stores Limited [Zohaib/[PERSON_NAME]]" at bounding box center [761, 158] width 97 height 21
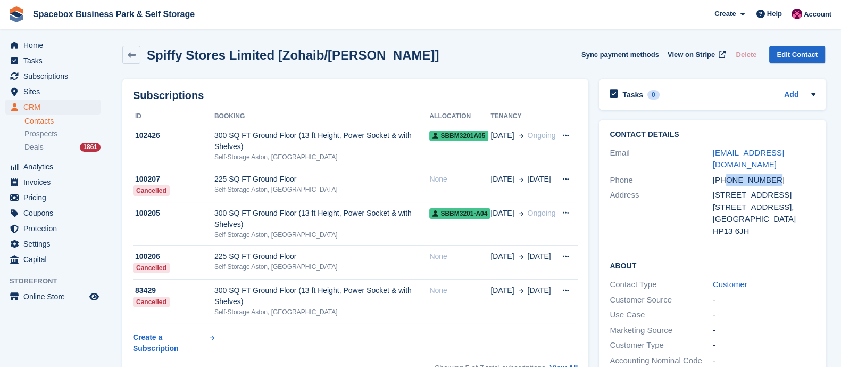
copy div "7887937973"
drag, startPoint x: 725, startPoint y: 167, endPoint x: 777, endPoint y: 168, distance: 52.2
click at [777, 174] on div "+447887937973" at bounding box center [764, 180] width 103 height 12
copy div "7887937973"
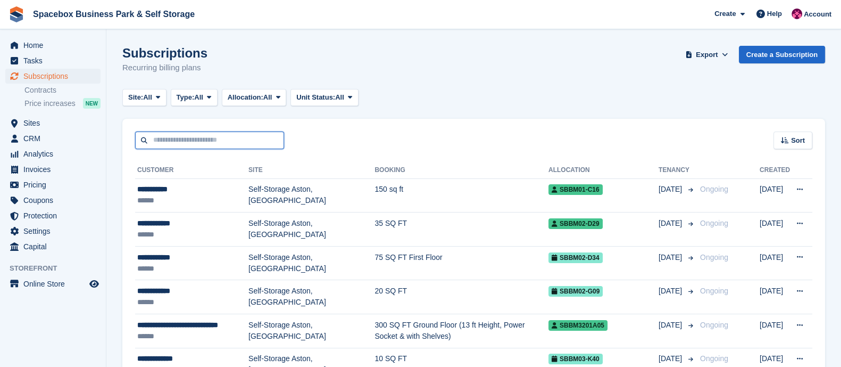
click at [211, 143] on input "text" at bounding box center [209, 140] width 149 height 18
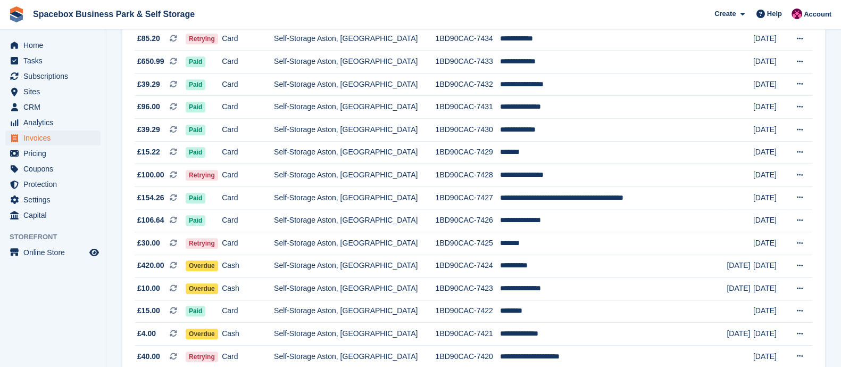
scroll to position [605, 0]
click at [303, 46] on td "Self-Storage Aston, [GEOGRAPHIC_DATA]" at bounding box center [355, 38] width 162 height 23
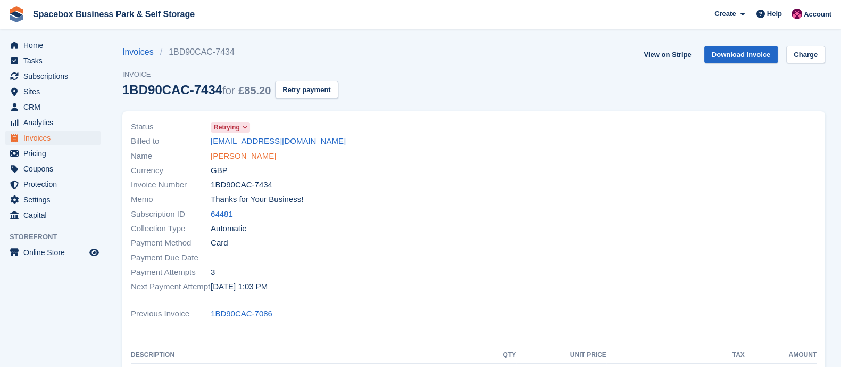
click at [244, 159] on link "[PERSON_NAME]" at bounding box center [243, 156] width 65 height 12
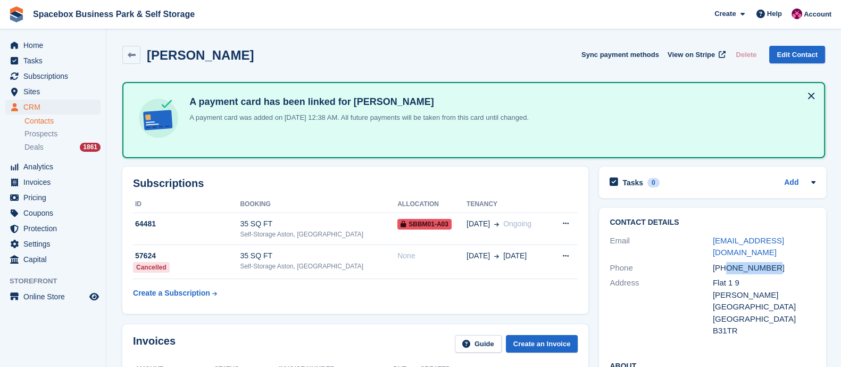
drag, startPoint x: 726, startPoint y: 253, endPoint x: 782, endPoint y: 257, distance: 56.0
click at [782, 262] on div "+447379639124" at bounding box center [764, 268] width 103 height 12
copy div "7379639124"
drag, startPoint x: 819, startPoint y: 237, endPoint x: 712, endPoint y: 243, distance: 107.2
click at [712, 243] on div "Contact Details Email tasmiabegum03@gmail.com Phone +447379639124 Address Flat …" at bounding box center [712, 279] width 227 height 142
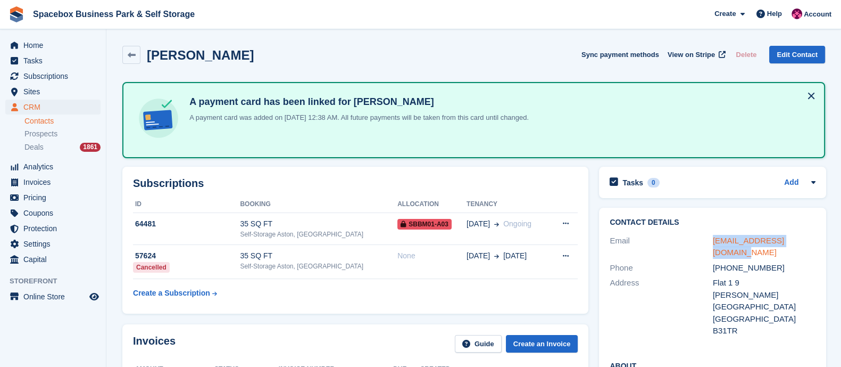
copy link "tasmiabegum03@gmail.com"
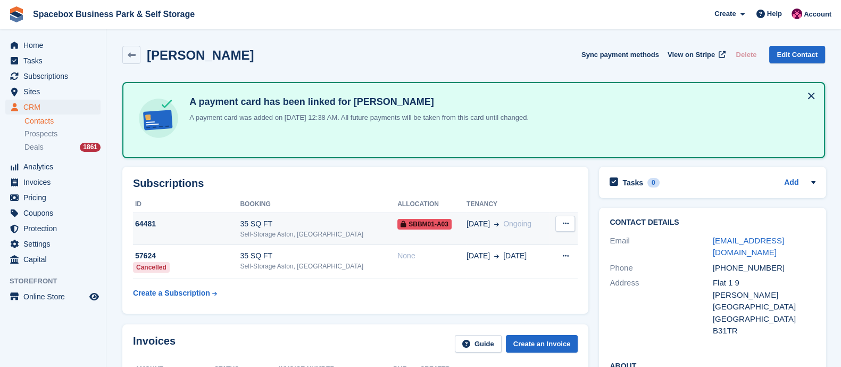
click at [303, 234] on div "Self-Storage Aston, [GEOGRAPHIC_DATA]" at bounding box center [319, 234] width 158 height 10
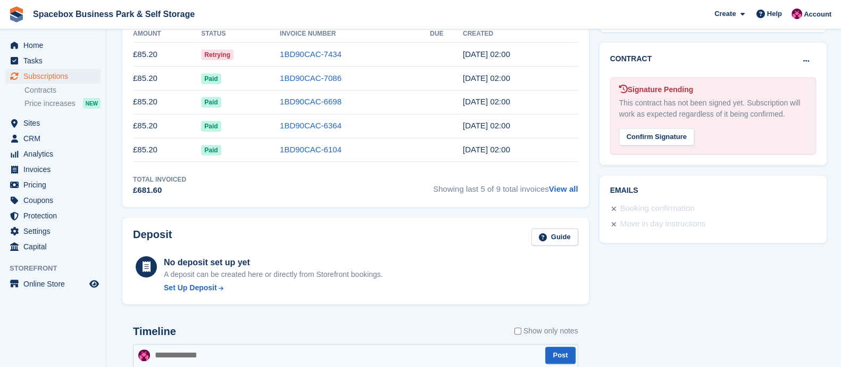
scroll to position [699, 0]
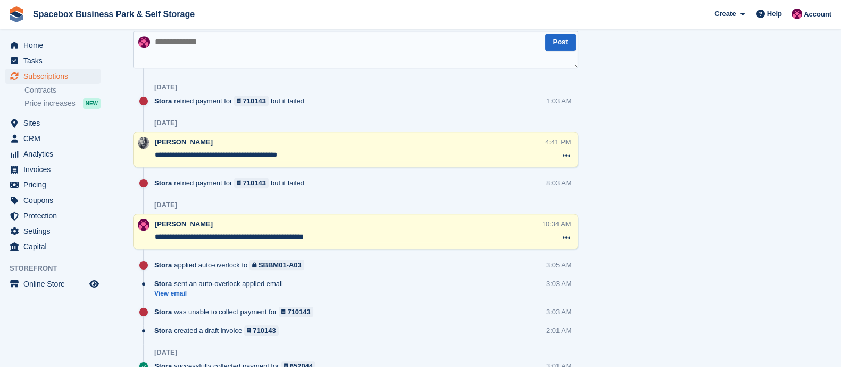
drag, startPoint x: 315, startPoint y: 157, endPoint x: 152, endPoint y: 155, distance: 163.4
click at [152, 155] on div "**********" at bounding box center [355, 149] width 445 height 36
paste textarea "**********"
click at [190, 49] on textarea "**********" at bounding box center [355, 49] width 445 height 37
click at [221, 42] on textarea "**********" at bounding box center [355, 49] width 445 height 37
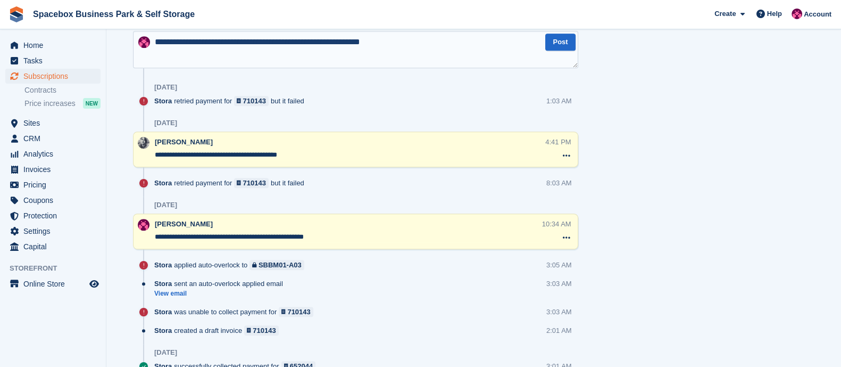
type textarea "**********"
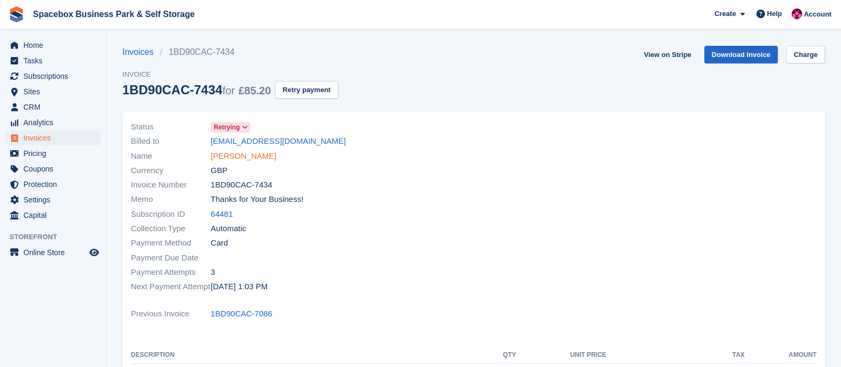
click at [230, 152] on link "[PERSON_NAME]" at bounding box center [243, 156] width 65 height 12
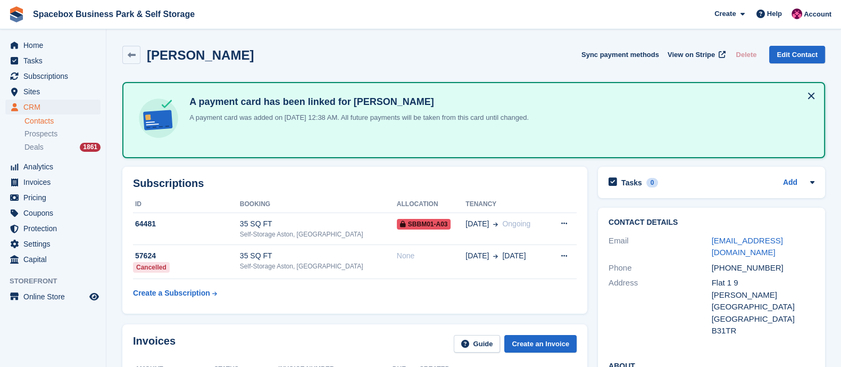
click at [271, 232] on div "Self-Storage Aston, [GEOGRAPHIC_DATA]" at bounding box center [318, 234] width 157 height 10
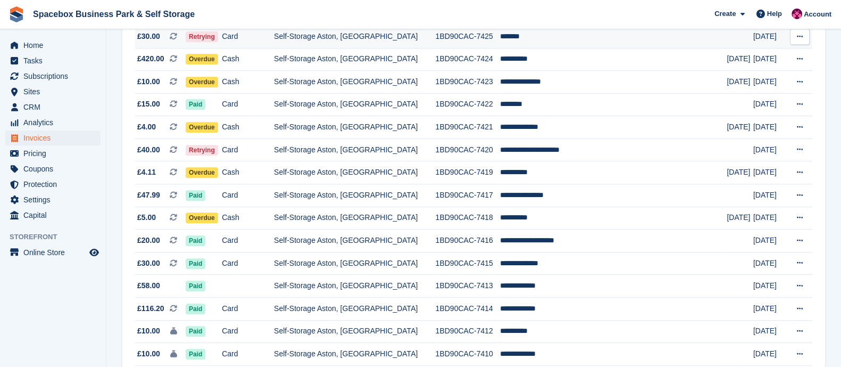
scroll to position [810, 0]
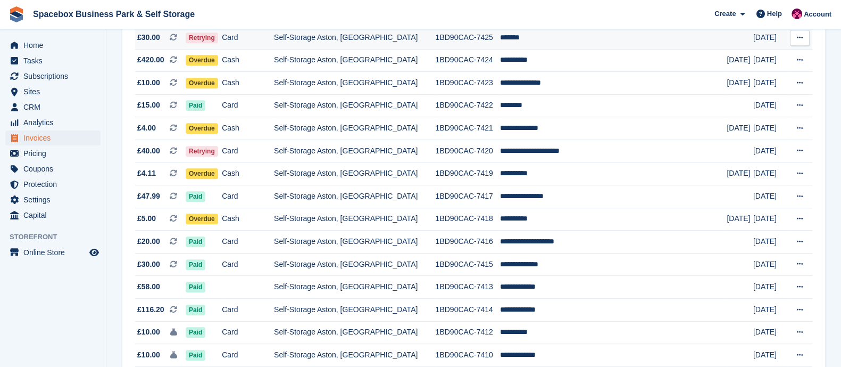
click at [338, 40] on td "Self-Storage Aston, [GEOGRAPHIC_DATA]" at bounding box center [355, 37] width 162 height 23
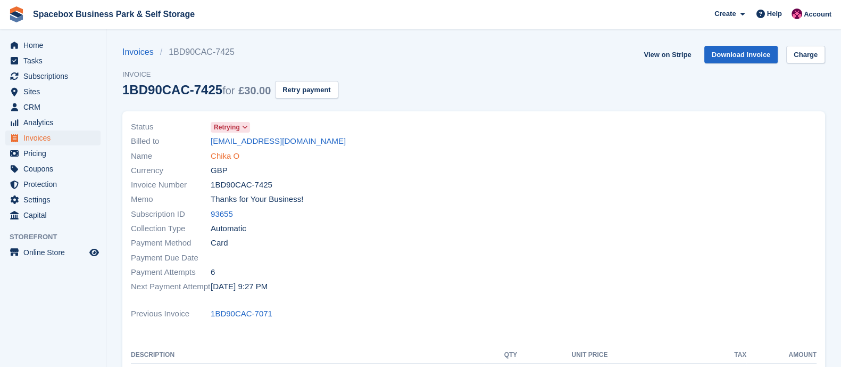
click at [216, 155] on link "Chika O" at bounding box center [225, 156] width 29 height 12
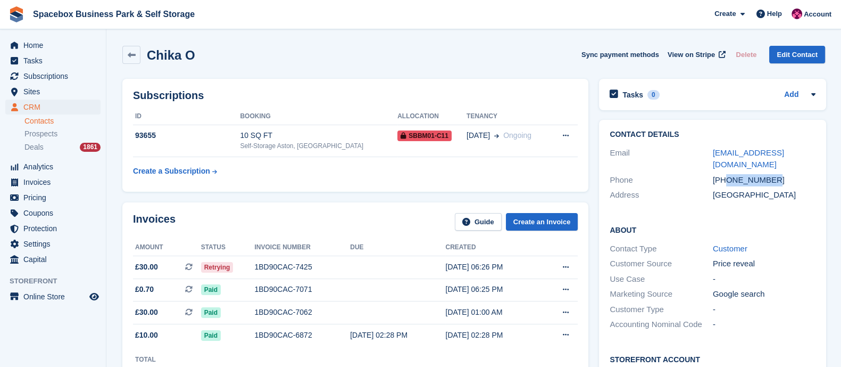
drag, startPoint x: 726, startPoint y: 167, endPoint x: 773, endPoint y: 163, distance: 46.4
click at [773, 174] on div "[PHONE_NUMBER]" at bounding box center [764, 180] width 103 height 12
copy div "7743565430"
drag, startPoint x: 804, startPoint y: 152, endPoint x: 709, endPoint y: 155, distance: 94.3
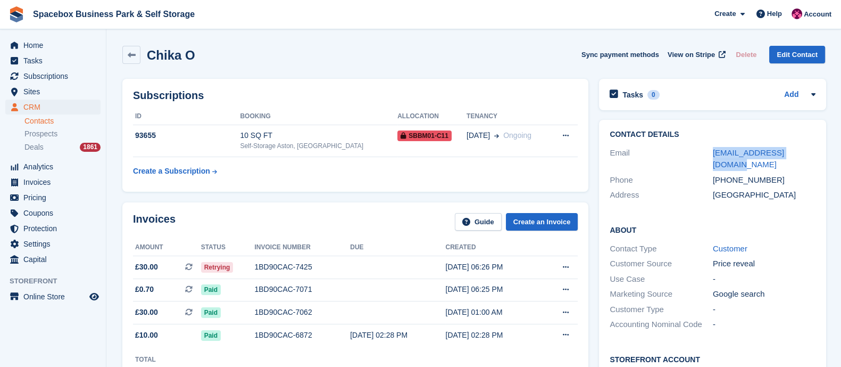
click at [709, 155] on div "Email [PERSON_NAME][EMAIL_ADDRESS][DOMAIN_NAME]" at bounding box center [713, 158] width 206 height 27
copy div "[EMAIL_ADDRESS][DOMAIN_NAME]"
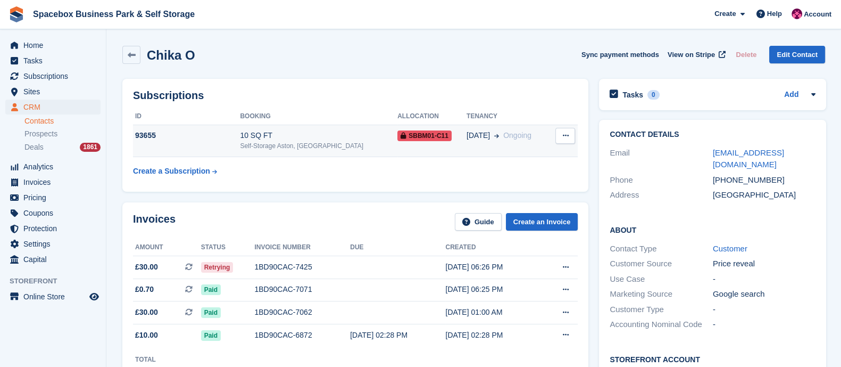
click at [265, 144] on div "Self-Storage Aston, [GEOGRAPHIC_DATA]" at bounding box center [319, 146] width 158 height 10
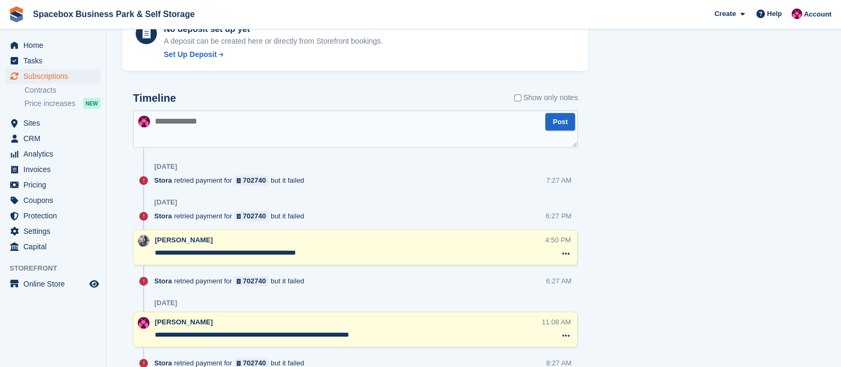
scroll to position [572, 0]
drag, startPoint x: 341, startPoint y: 249, endPoint x: 155, endPoint y: 255, distance: 185.9
click at [155, 255] on textarea "**********" at bounding box center [350, 252] width 391 height 11
paste textarea "**********"
click at [193, 131] on textarea "**********" at bounding box center [355, 128] width 445 height 37
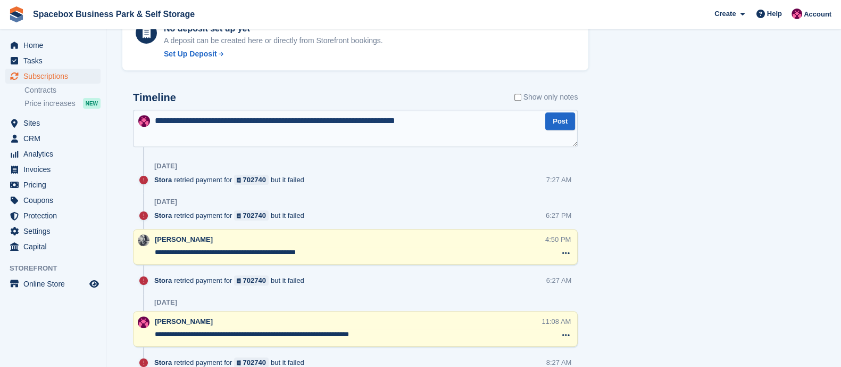
type textarea "**********"
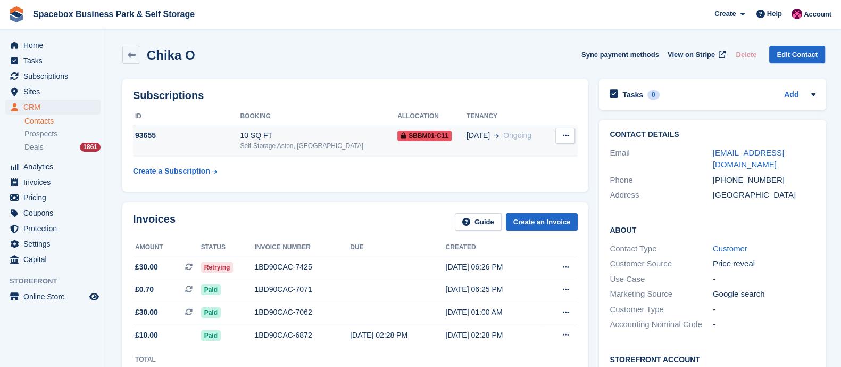
click at [254, 145] on div "Self-Storage Aston, [GEOGRAPHIC_DATA]" at bounding box center [319, 146] width 158 height 10
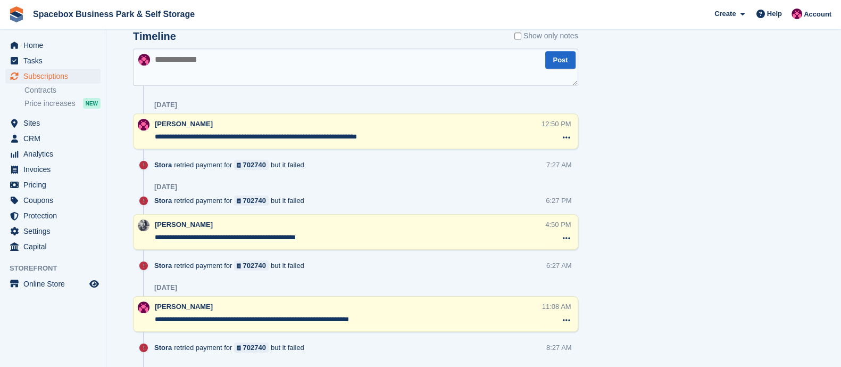
scroll to position [634, 0]
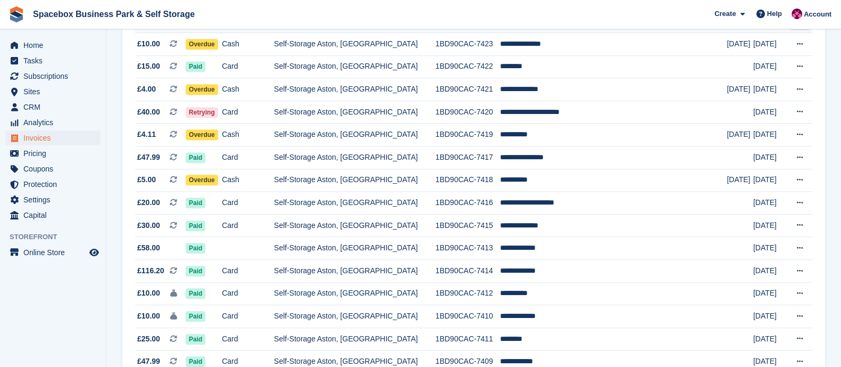
scroll to position [853, 0]
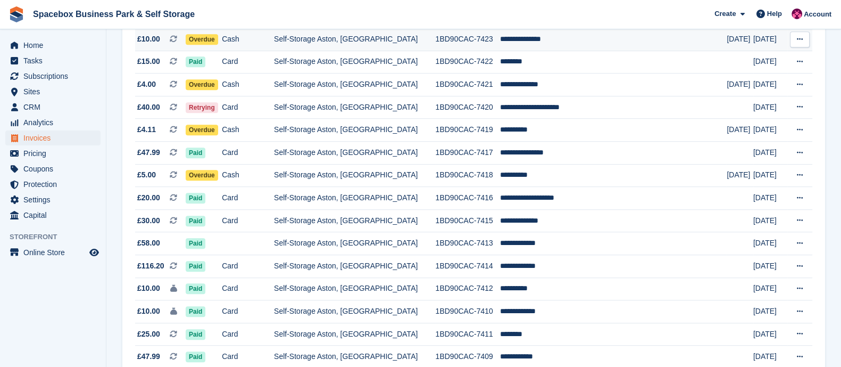
click at [274, 41] on td "Cash" at bounding box center [248, 39] width 52 height 23
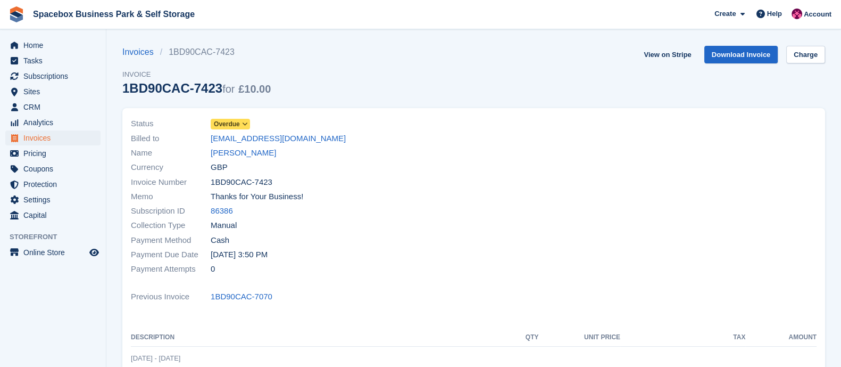
click at [228, 161] on div "Currency GBP" at bounding box center [299, 167] width 337 height 14
click at [230, 151] on link "[PERSON_NAME]" at bounding box center [243, 153] width 65 height 12
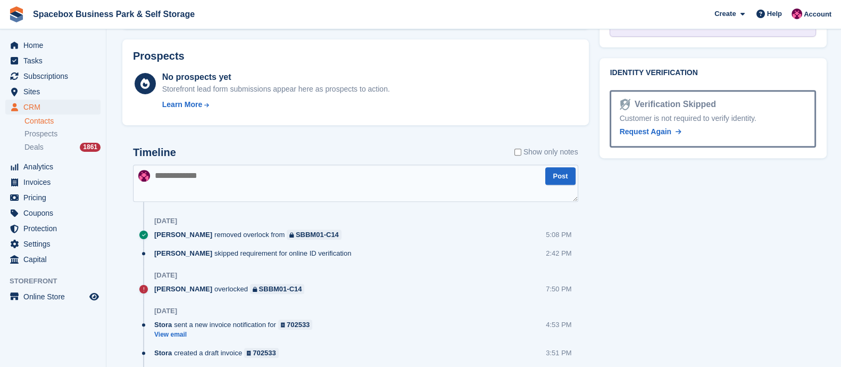
scroll to position [578, 0]
drag, startPoint x: 309, startPoint y: 238, endPoint x: 166, endPoint y: 211, distance: 145.6
click at [211, 215] on div "[DATE]" at bounding box center [366, 220] width 424 height 17
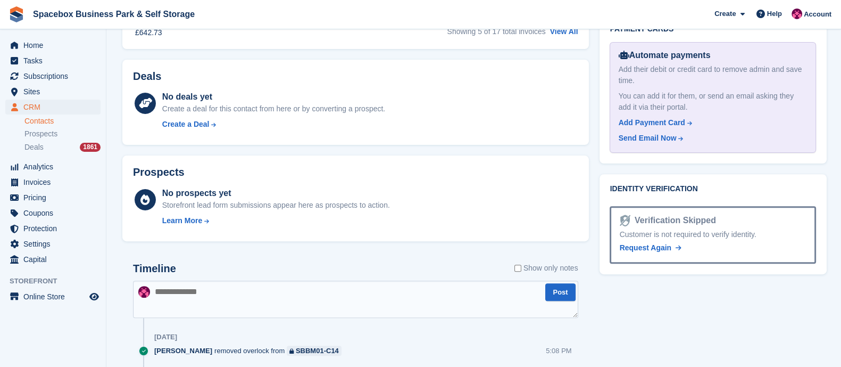
scroll to position [560, 0]
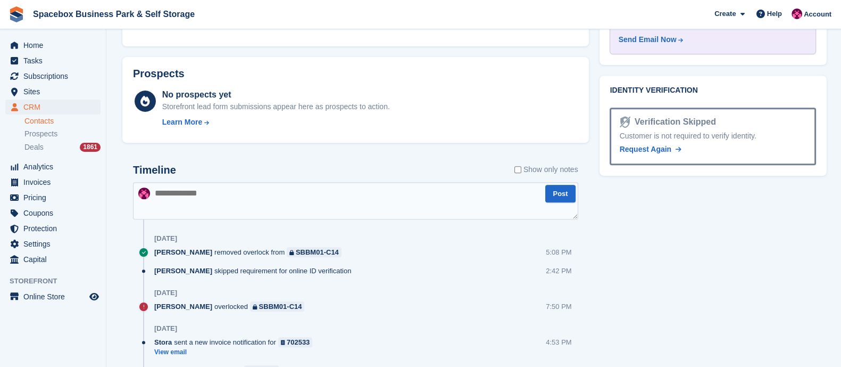
drag, startPoint x: 154, startPoint y: 253, endPoint x: 321, endPoint y: 245, distance: 167.3
click at [304, 255] on div "sahil removed overlock from SBBM01-C14 5:08 PM" at bounding box center [366, 256] width 424 height 19
drag, startPoint x: 304, startPoint y: 255, endPoint x: 155, endPoint y: 257, distance: 149.0
click at [155, 257] on div "sahil removed overlock from SBBM01-C14 5:08 PM" at bounding box center [366, 256] width 424 height 19
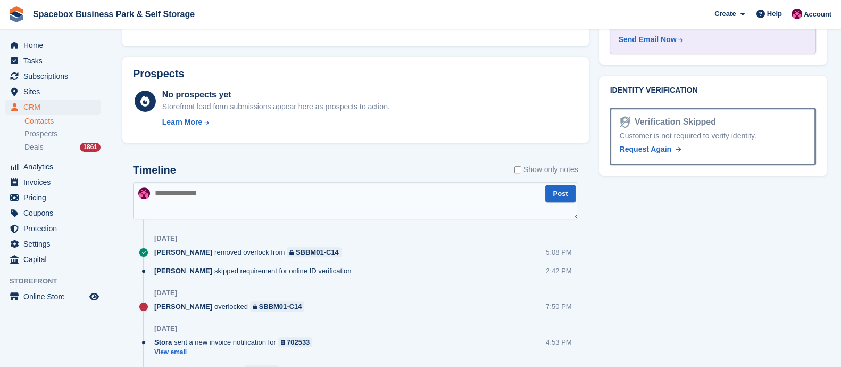
click at [313, 247] on div "sahil removed overlock from SBBM01-C14 5:08 PM" at bounding box center [366, 256] width 424 height 19
drag, startPoint x: 309, startPoint y: 251, endPoint x: 147, endPoint y: 233, distance: 162.3
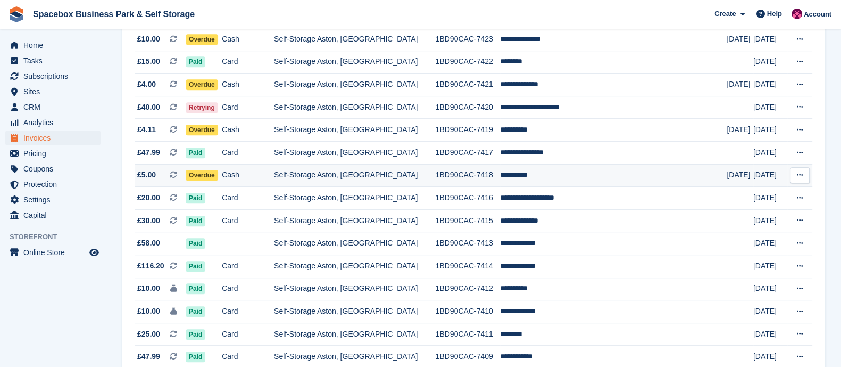
scroll to position [853, 0]
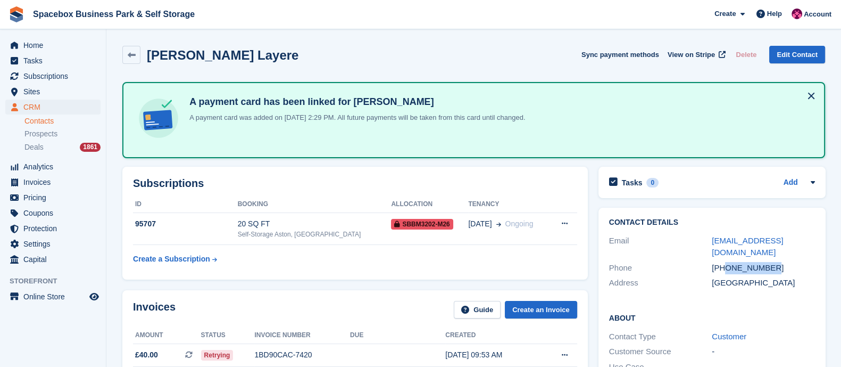
drag, startPoint x: 725, startPoint y: 253, endPoint x: 771, endPoint y: 253, distance: 45.8
click at [771, 262] on div "[PHONE_NUMBER]" at bounding box center [763, 268] width 103 height 12
copy div "7983362503"
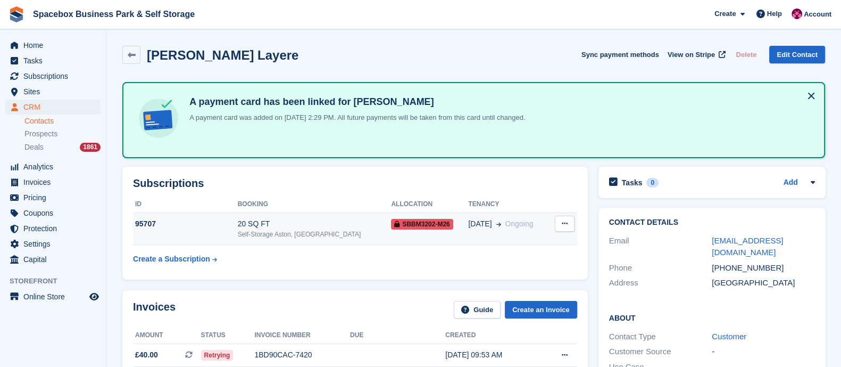
click at [299, 214] on td "20 SQ FT Self-Storage Aston, [GEOGRAPHIC_DATA]" at bounding box center [315, 228] width 154 height 32
